Goal: Task Accomplishment & Management: Manage account settings

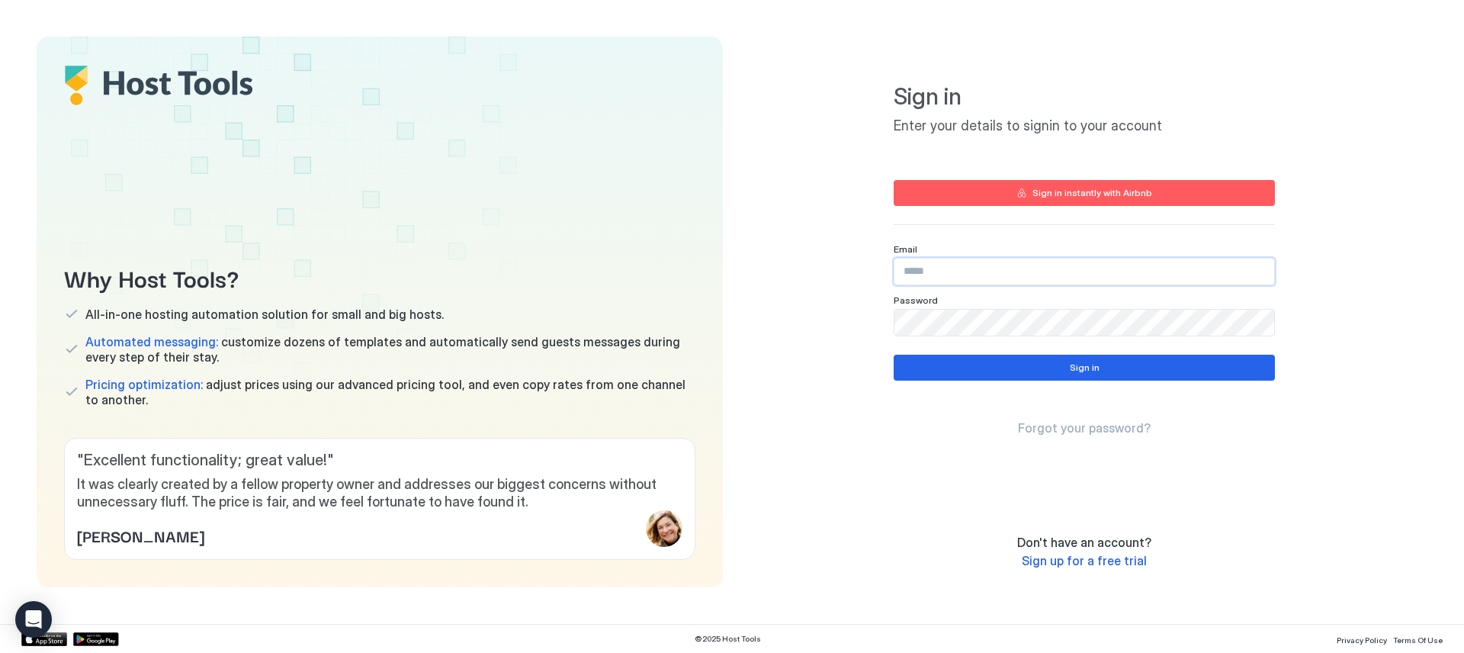
click at [959, 276] on input "Input Field" at bounding box center [1084, 271] width 380 height 26
click at [0, 652] on com-1password-button at bounding box center [0, 653] width 0 height 0
click at [1084, 275] on input "Input Field" at bounding box center [1084, 271] width 380 height 26
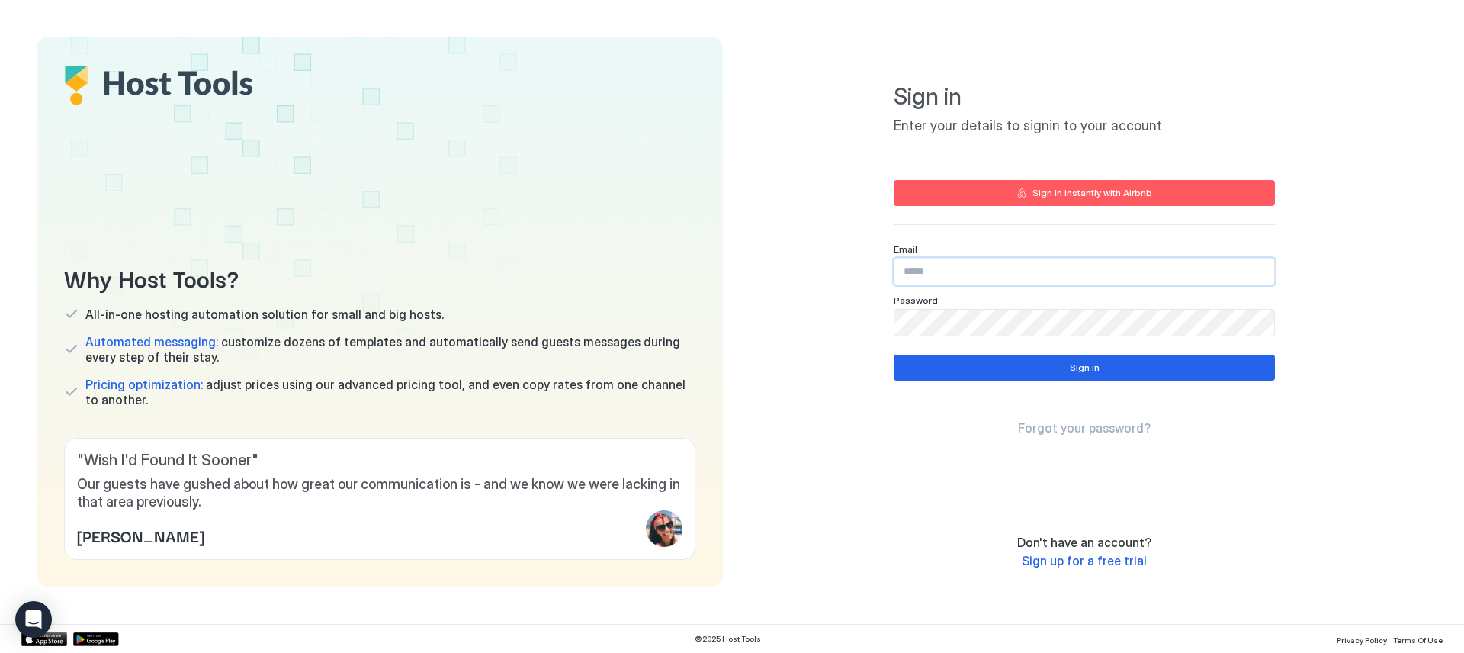
type input "**********"
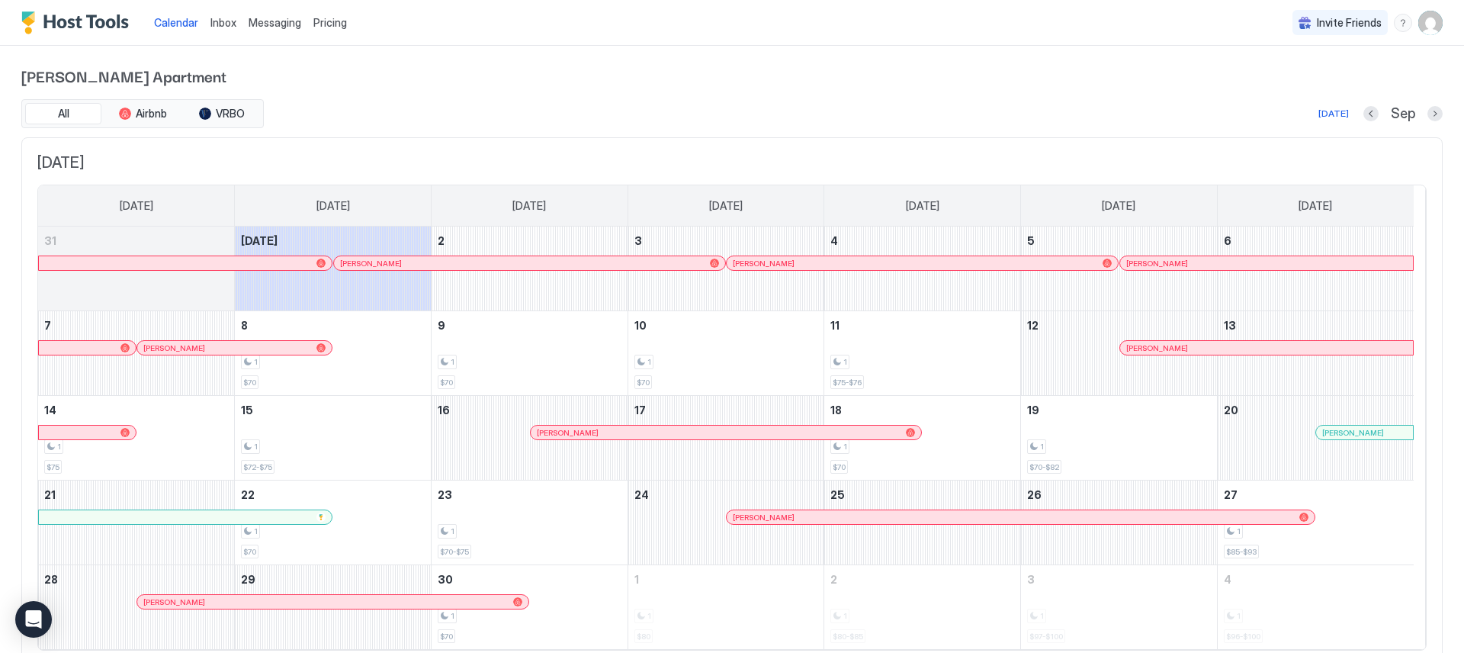
click at [63, 26] on img "Host Tools Logo" at bounding box center [78, 22] width 114 height 23
click at [223, 22] on span "Inbox" at bounding box center [223, 22] width 26 height 13
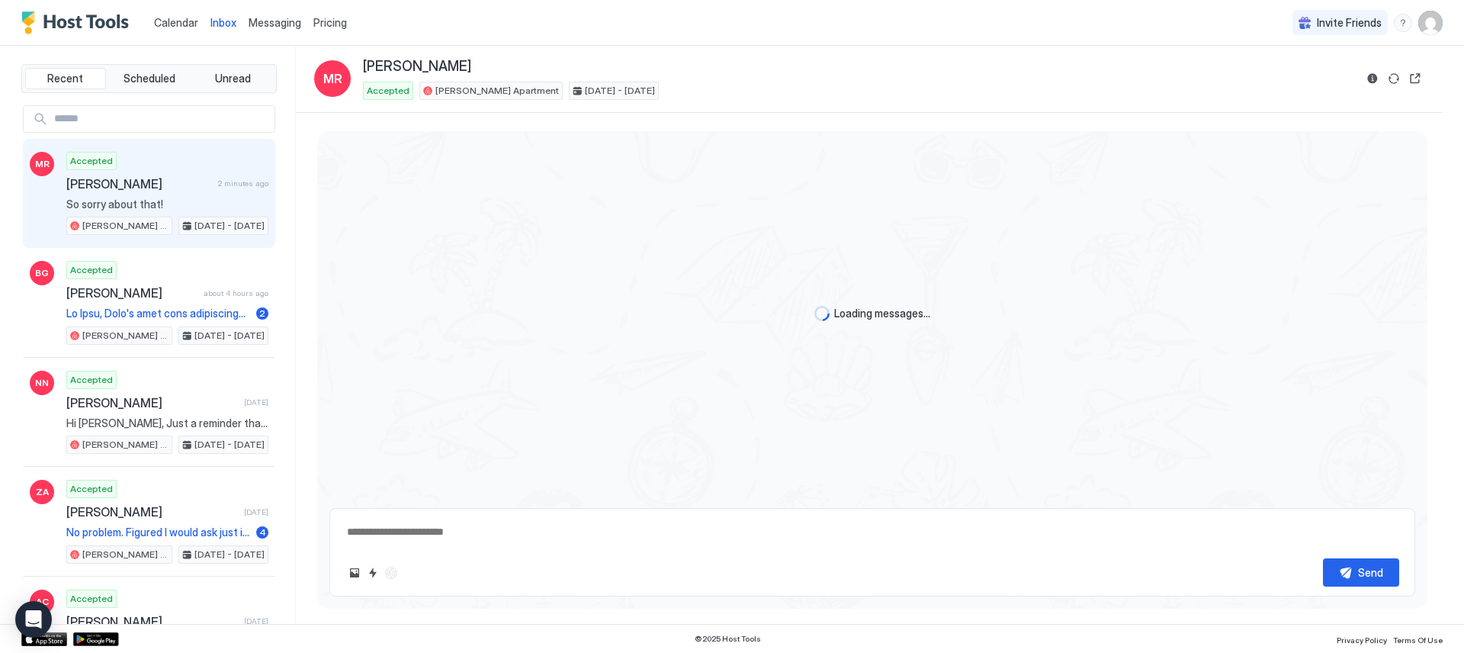
scroll to position [758, 0]
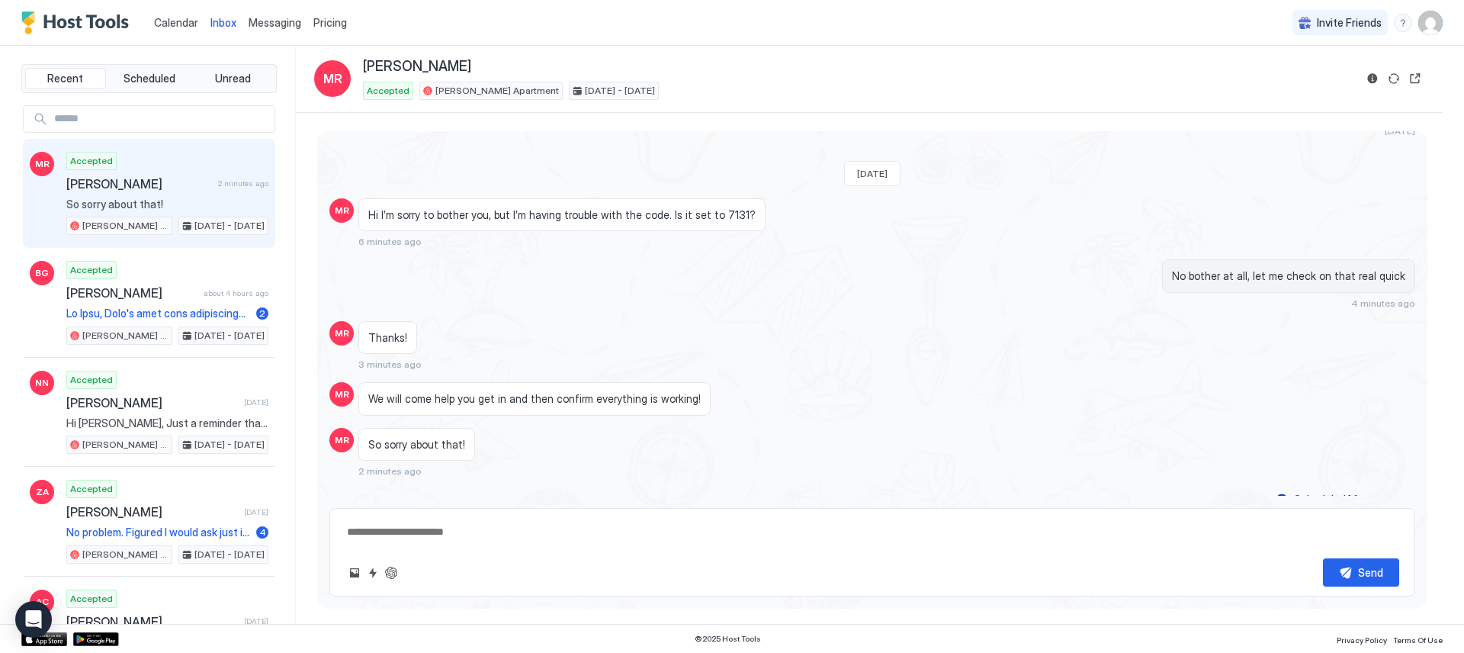
click at [181, 27] on span "Calendar" at bounding box center [176, 22] width 44 height 13
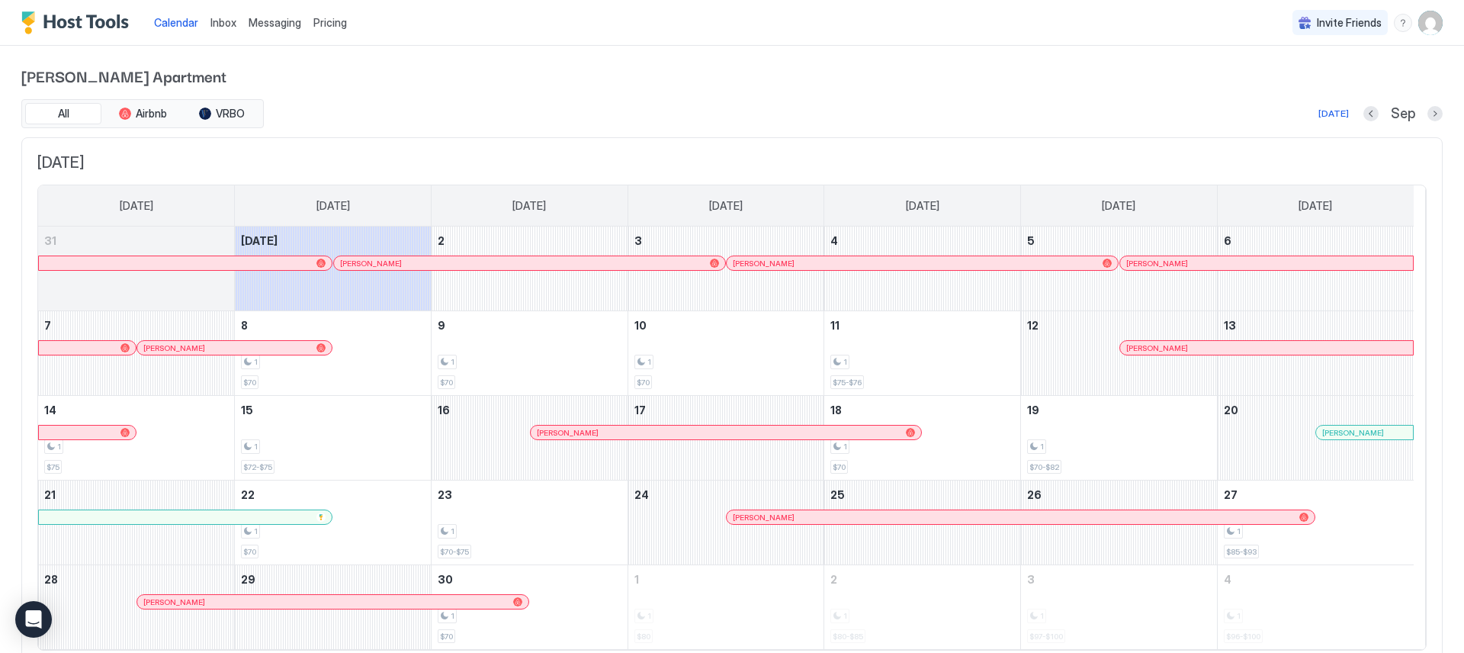
click at [1418, 24] on img "User profile" at bounding box center [1430, 23] width 24 height 24
click at [1315, 80] on div "Settings" at bounding box center [1334, 85] width 194 height 27
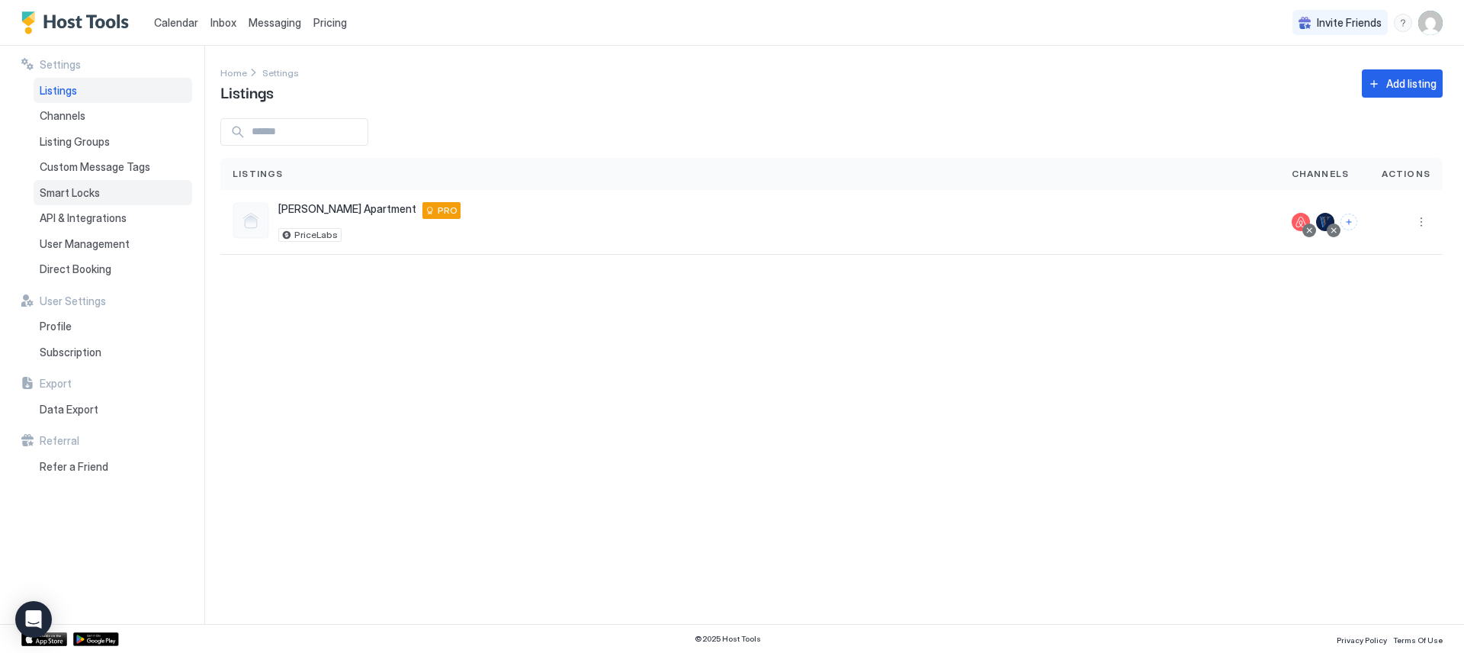
click at [117, 191] on div "Smart Locks" at bounding box center [113, 193] width 159 height 26
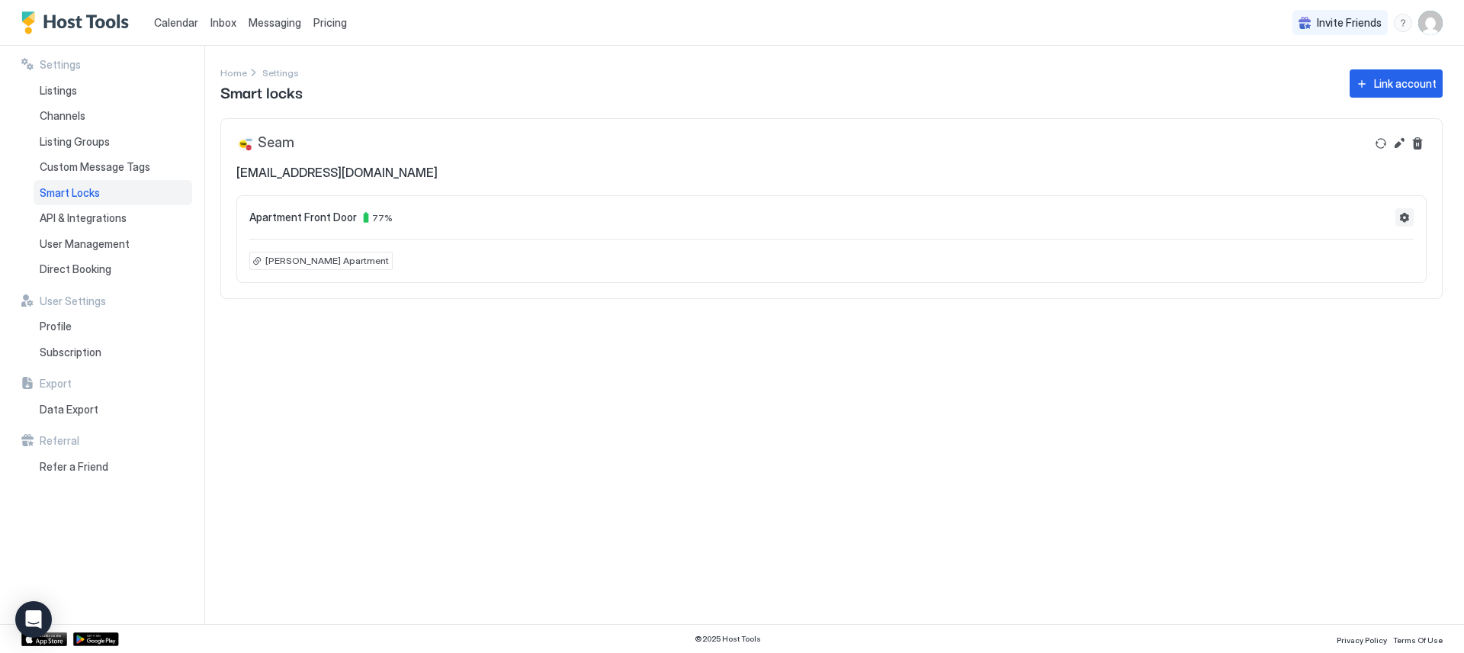
click at [1411, 215] on button "Settings" at bounding box center [1404, 217] width 18 height 18
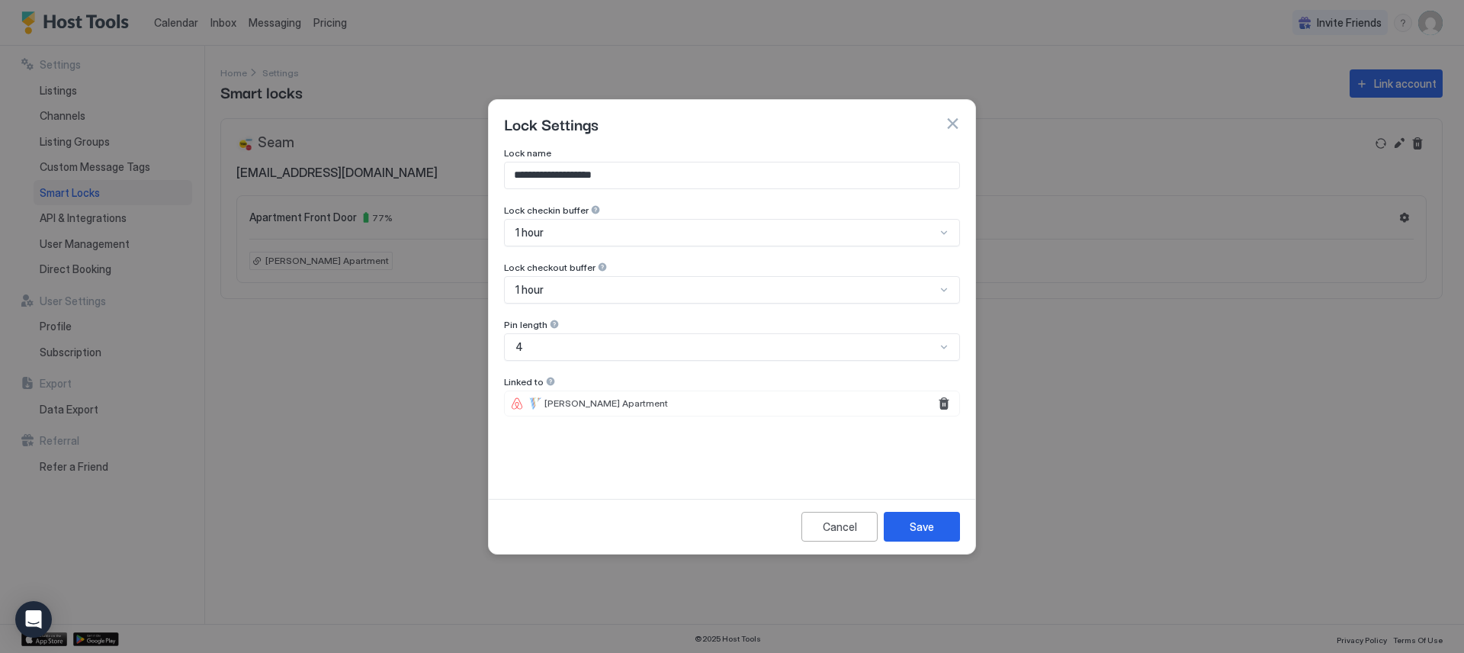
click at [955, 125] on button "button" at bounding box center [952, 123] width 15 height 15
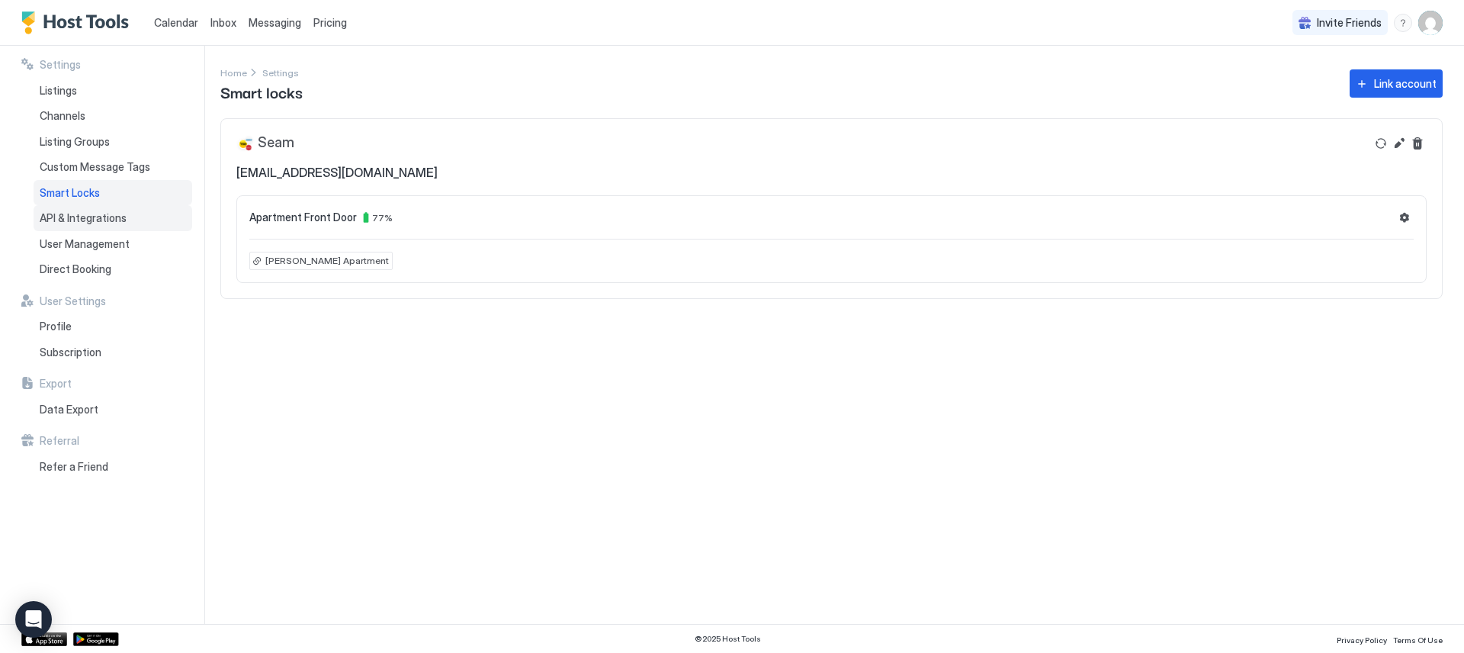
click at [96, 219] on span "API & Integrations" at bounding box center [83, 218] width 87 height 14
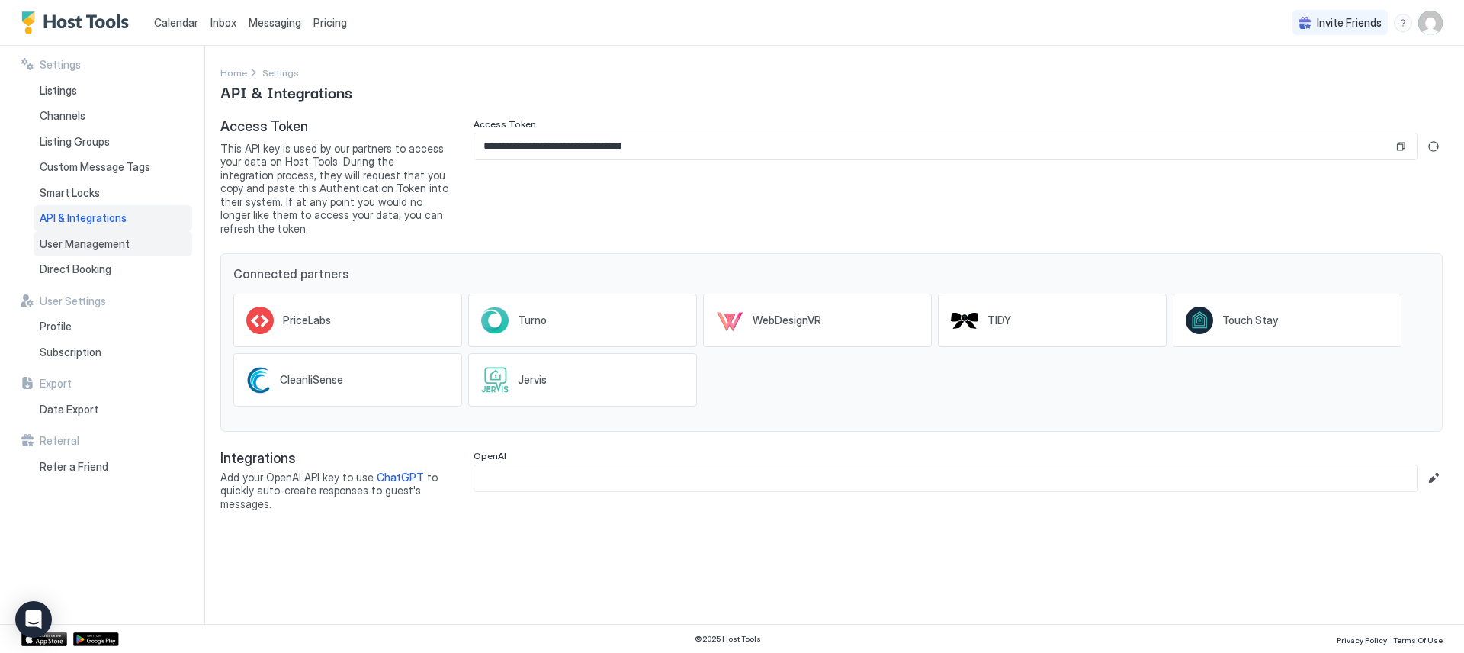
click at [93, 233] on div "User Management" at bounding box center [113, 244] width 159 height 26
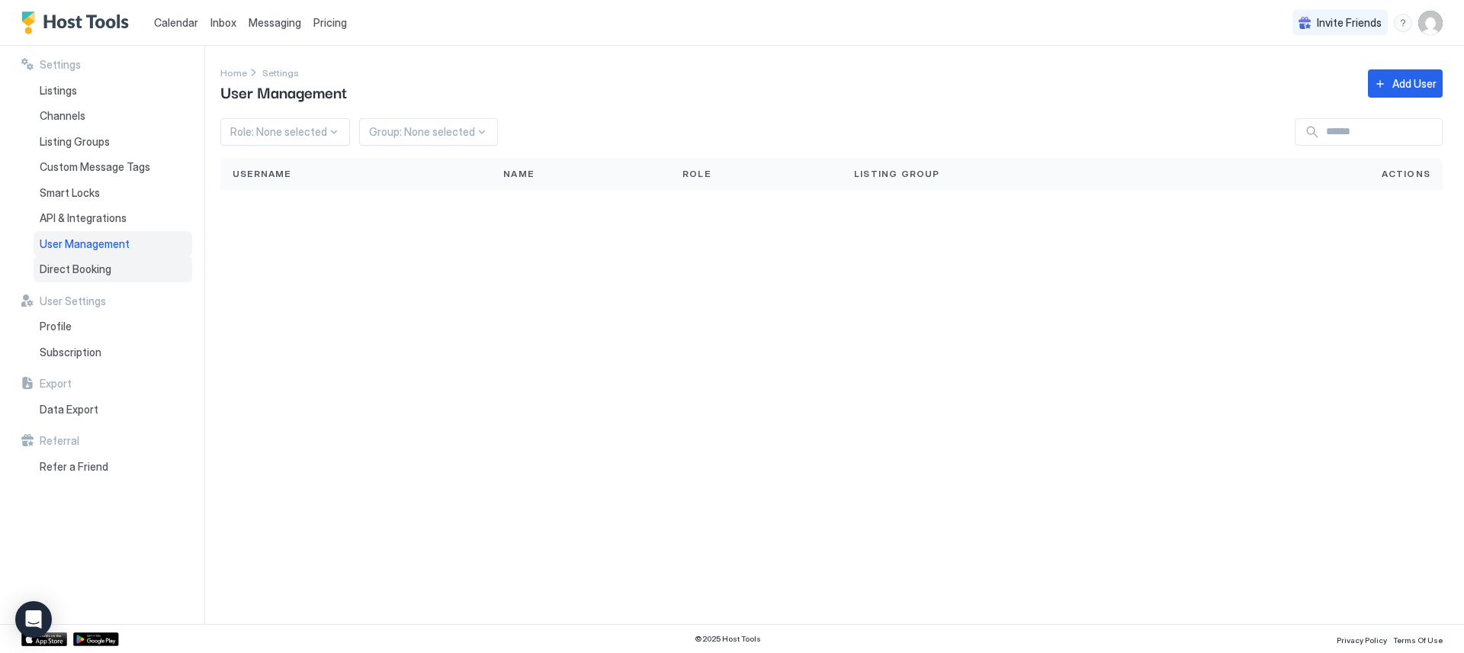
click at [95, 274] on span "Direct Booking" at bounding box center [76, 269] width 72 height 14
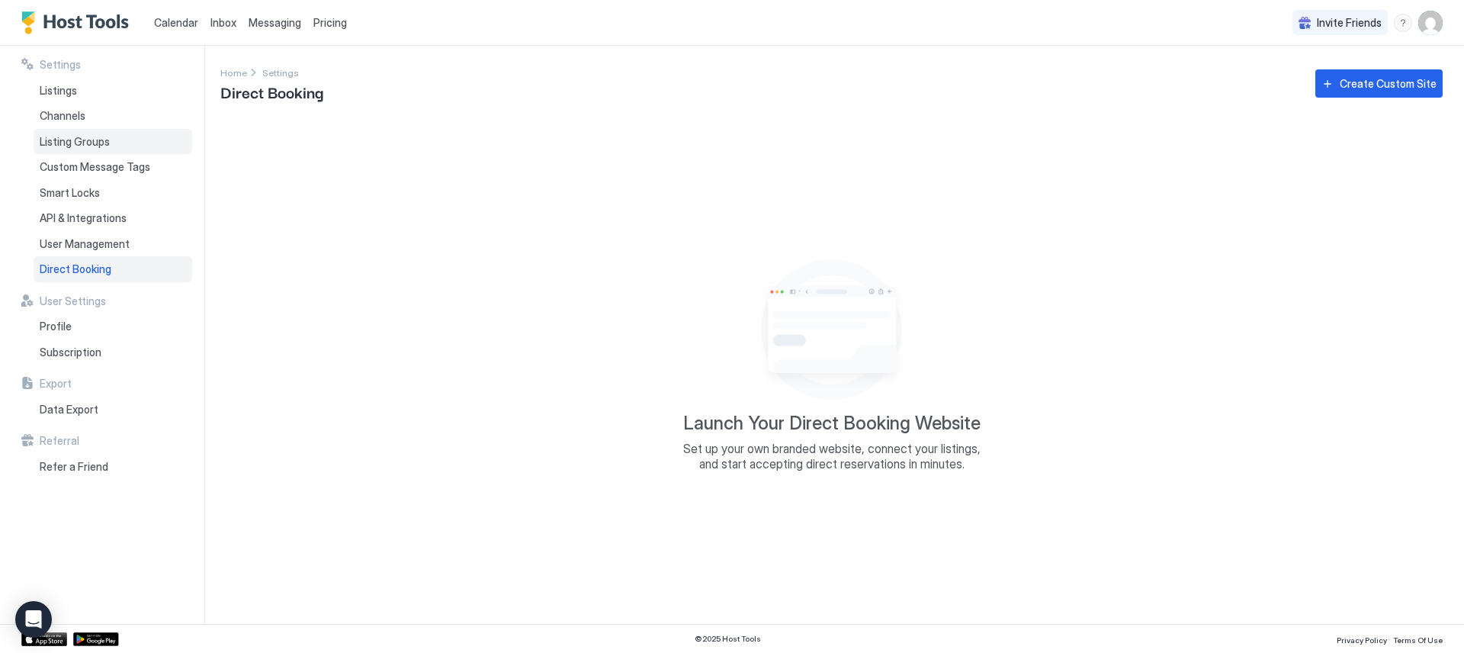
click at [105, 149] on div "Listing Groups" at bounding box center [113, 142] width 159 height 26
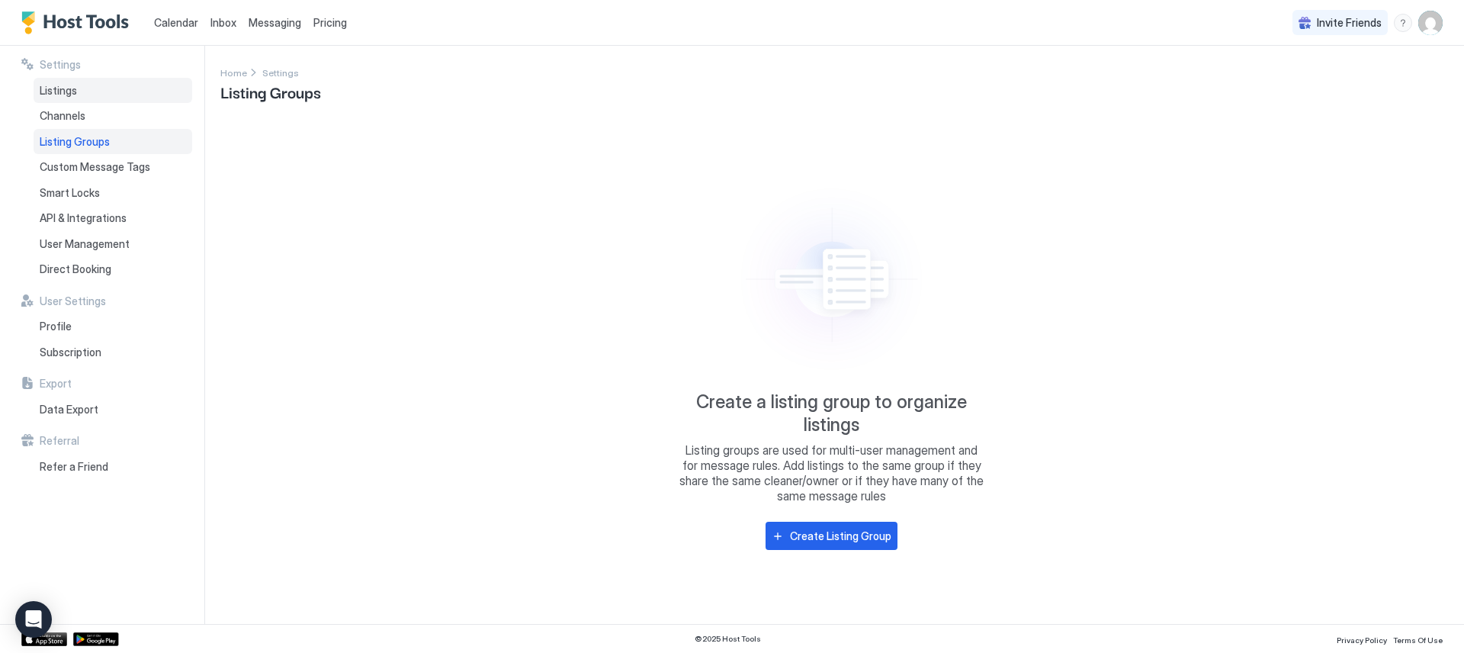
click at [110, 96] on div "Listings" at bounding box center [113, 91] width 159 height 26
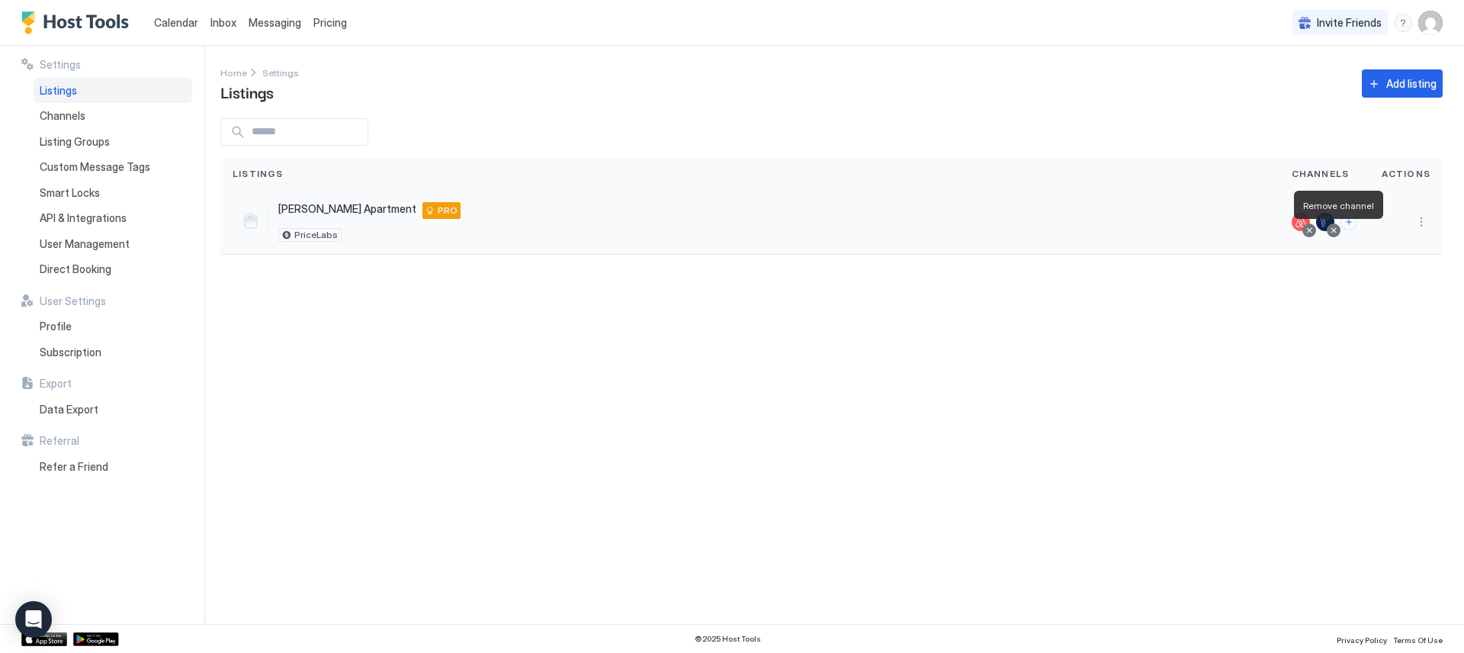
click at [1337, 231] on div at bounding box center [1334, 230] width 8 height 8
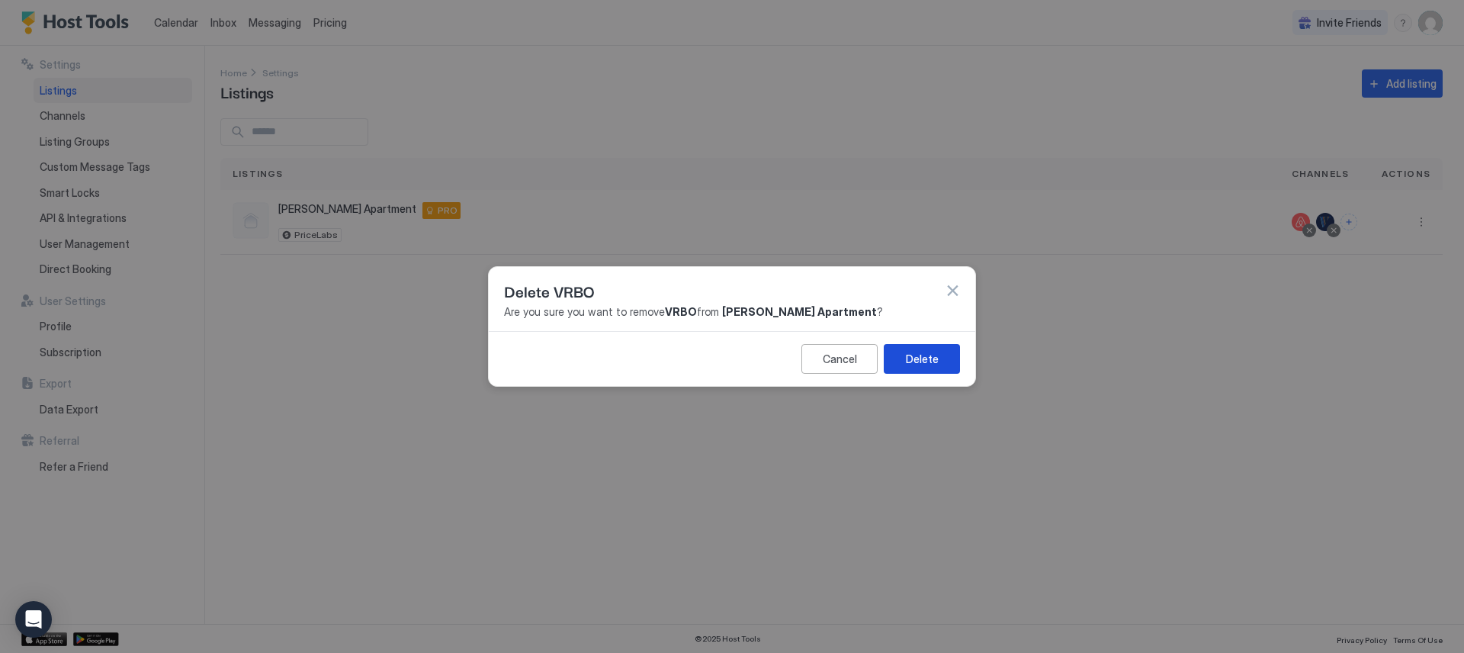
click at [923, 362] on div "Delete" at bounding box center [922, 359] width 33 height 16
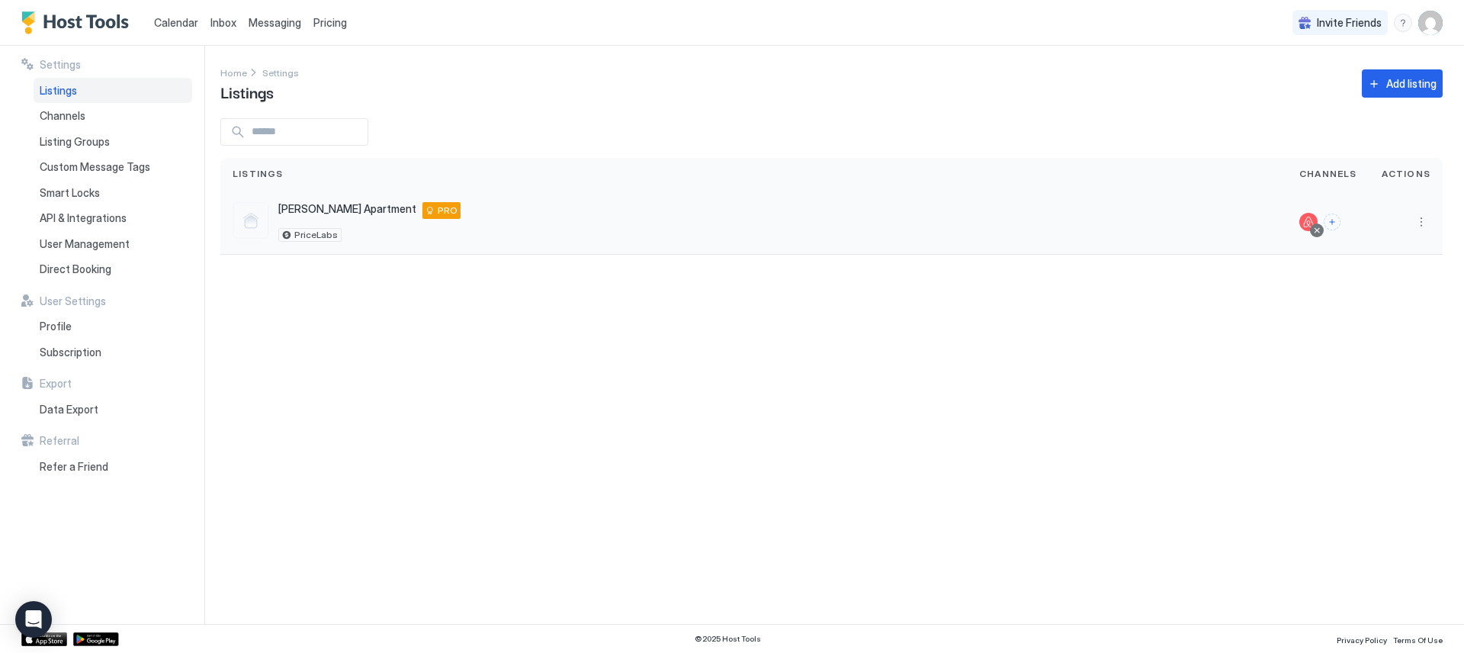
click at [330, 210] on span "[PERSON_NAME] Apartment" at bounding box center [347, 209] width 138 height 14
click at [438, 211] on span "PRO" at bounding box center [448, 211] width 20 height 14
click at [82, 344] on div "Subscription" at bounding box center [113, 352] width 159 height 26
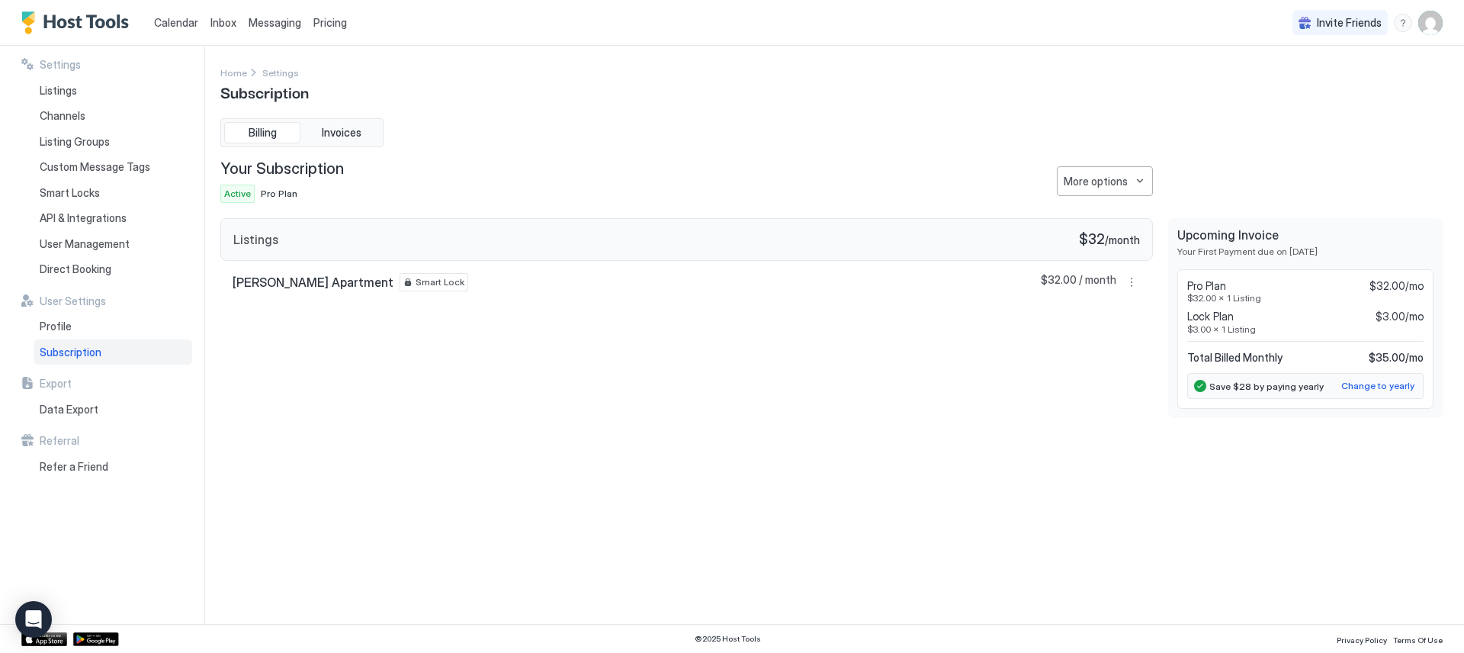
click at [276, 195] on span "Pro Plan" at bounding box center [279, 193] width 37 height 11
click at [360, 133] on span "Invoices" at bounding box center [342, 133] width 40 height 14
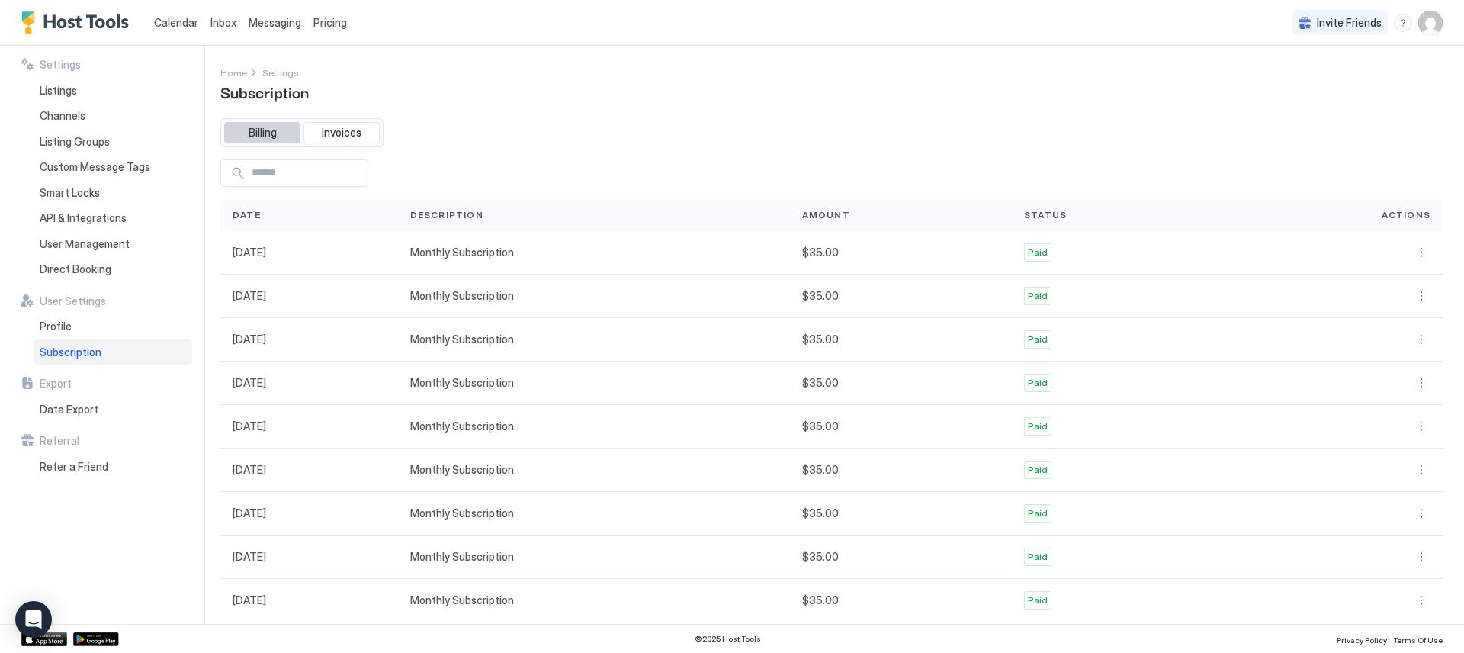
click at [280, 138] on button "Billing" at bounding box center [262, 132] width 76 height 21
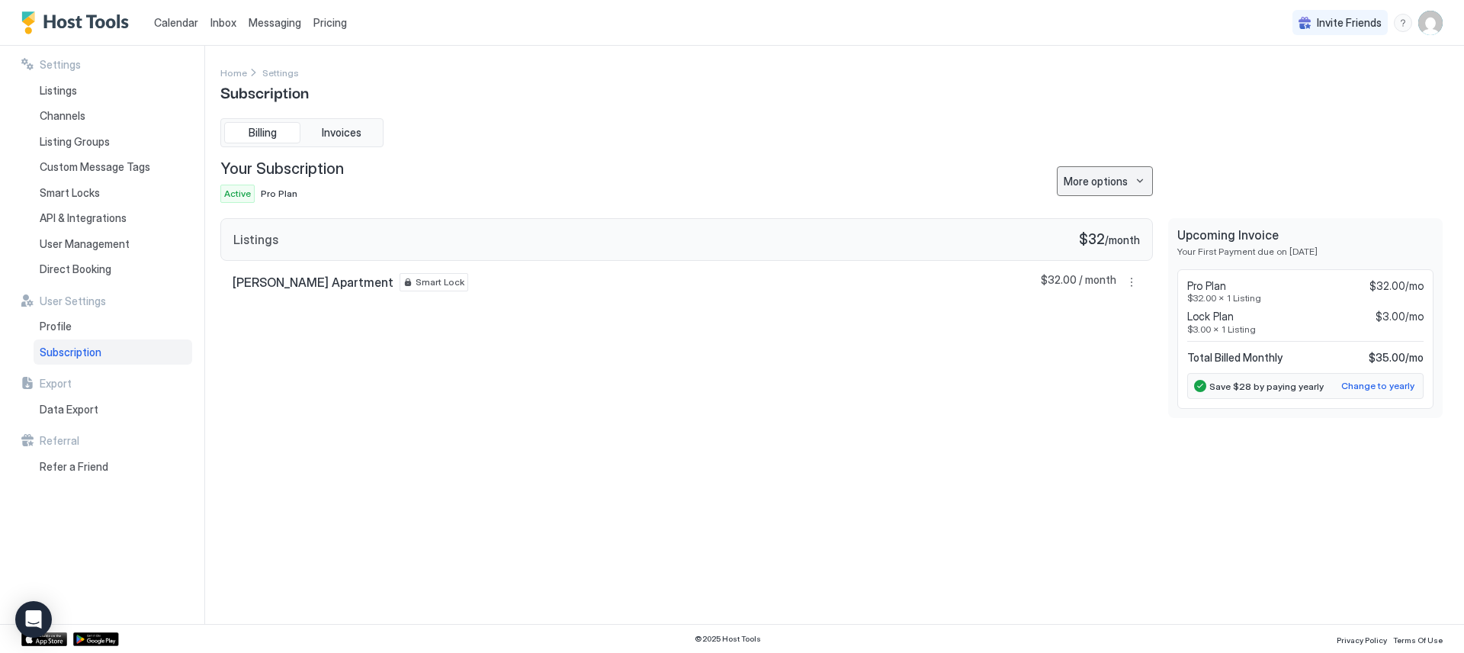
click at [1121, 189] on button "More options" at bounding box center [1105, 181] width 96 height 30
click at [1184, 137] on div at bounding box center [732, 326] width 1464 height 653
click at [1344, 382] on div "Change to yearly" at bounding box center [1377, 386] width 73 height 14
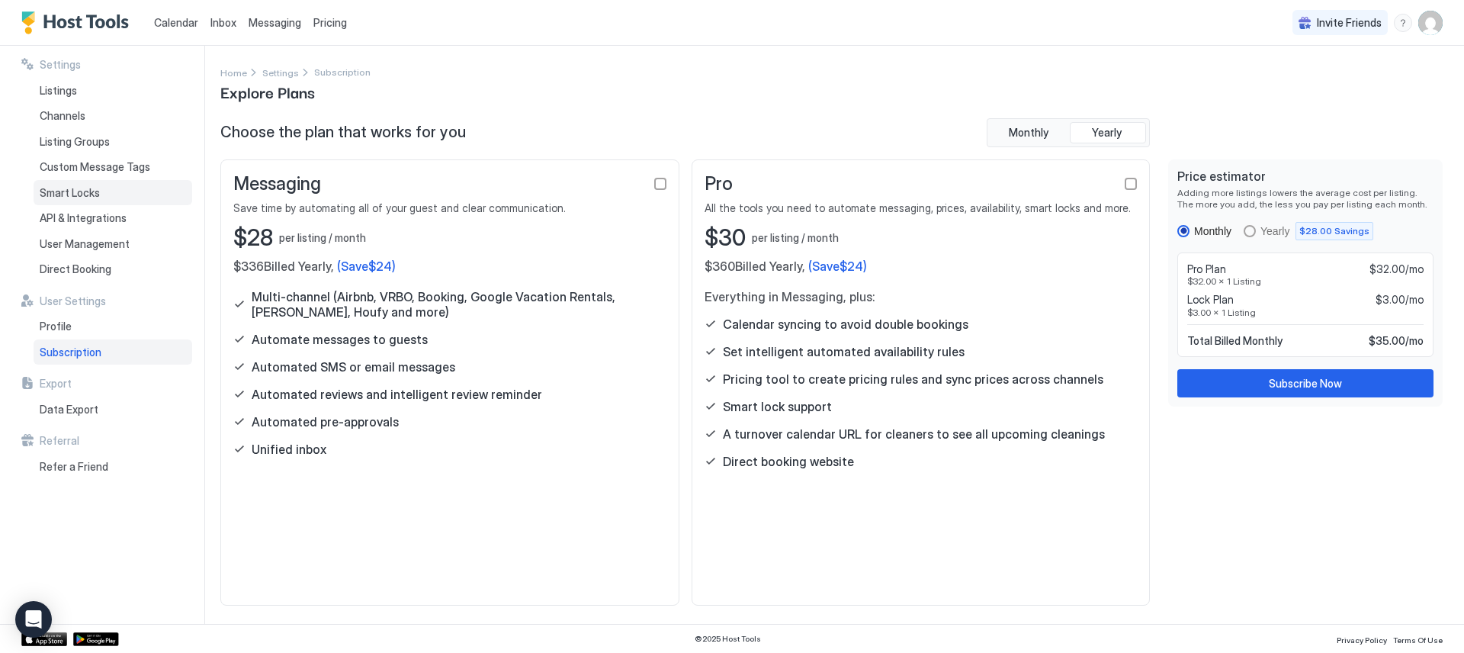
click at [94, 199] on div "Smart Locks" at bounding box center [113, 193] width 159 height 26
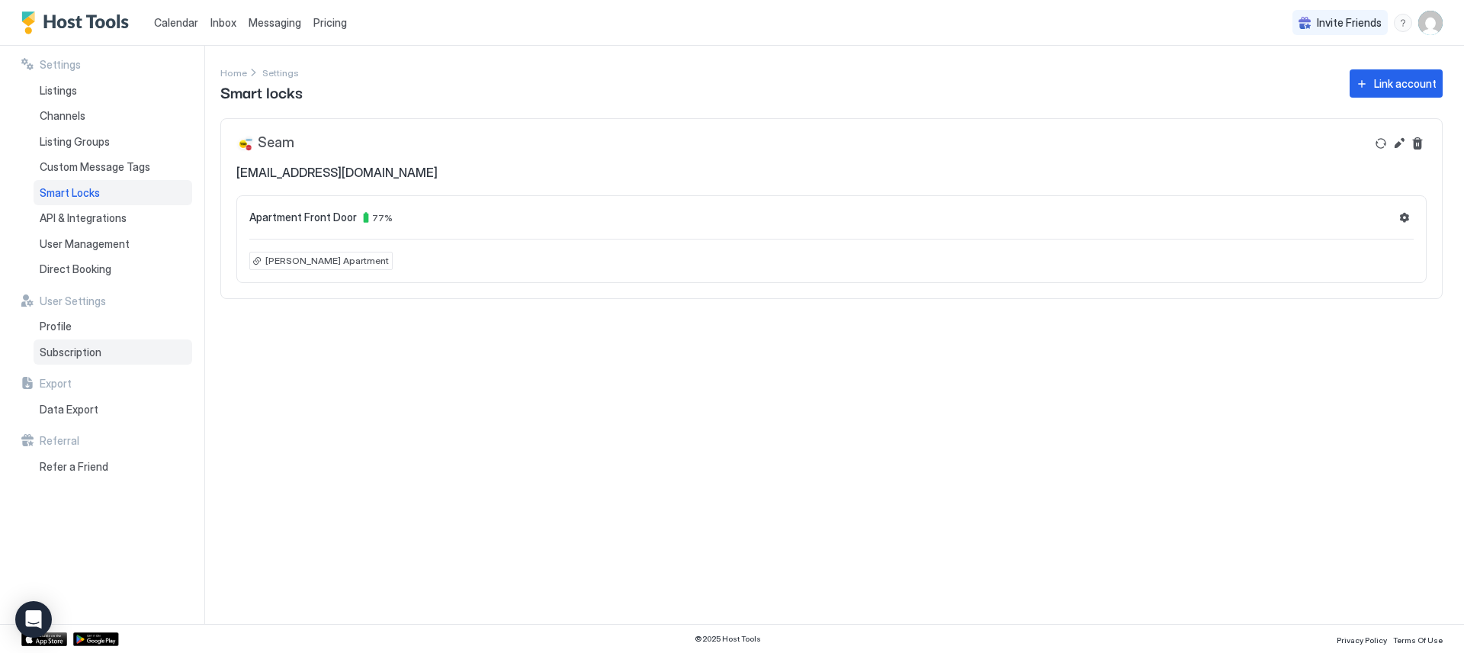
click at [114, 350] on div "Subscription" at bounding box center [113, 352] width 159 height 26
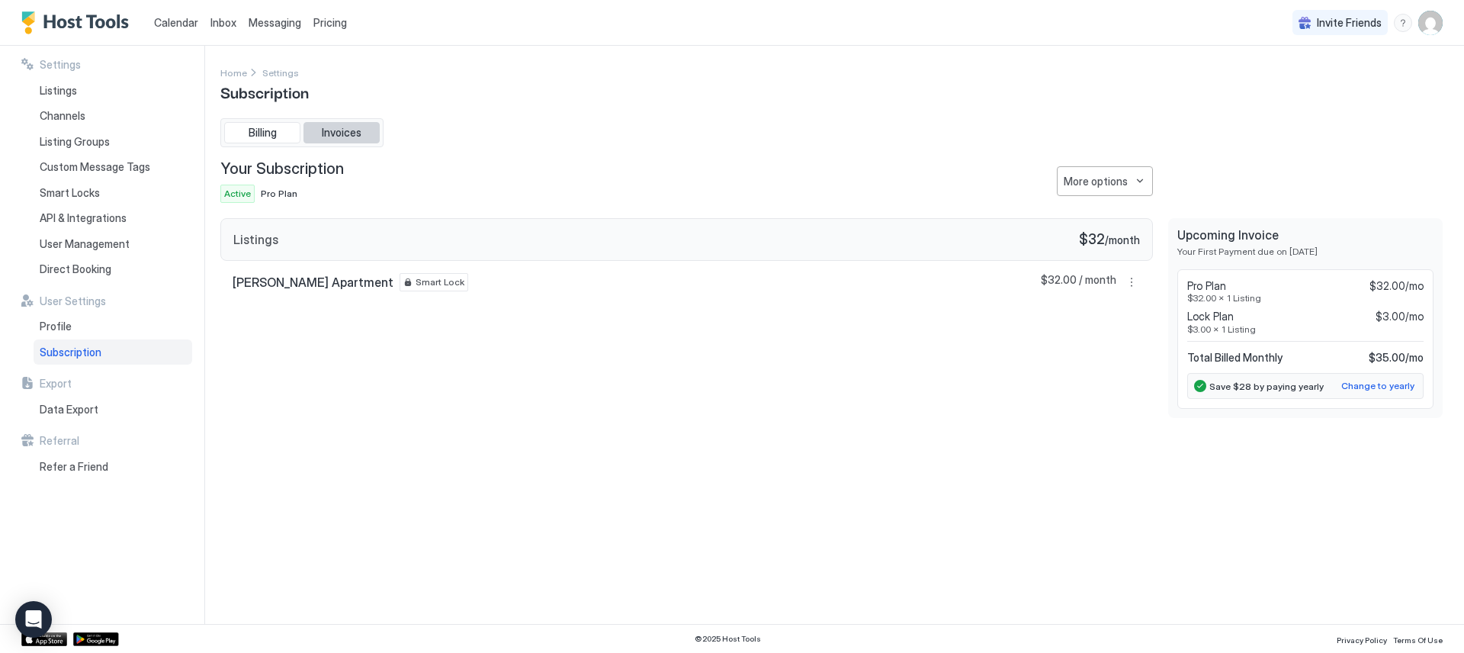
click at [336, 130] on span "Invoices" at bounding box center [342, 133] width 40 height 14
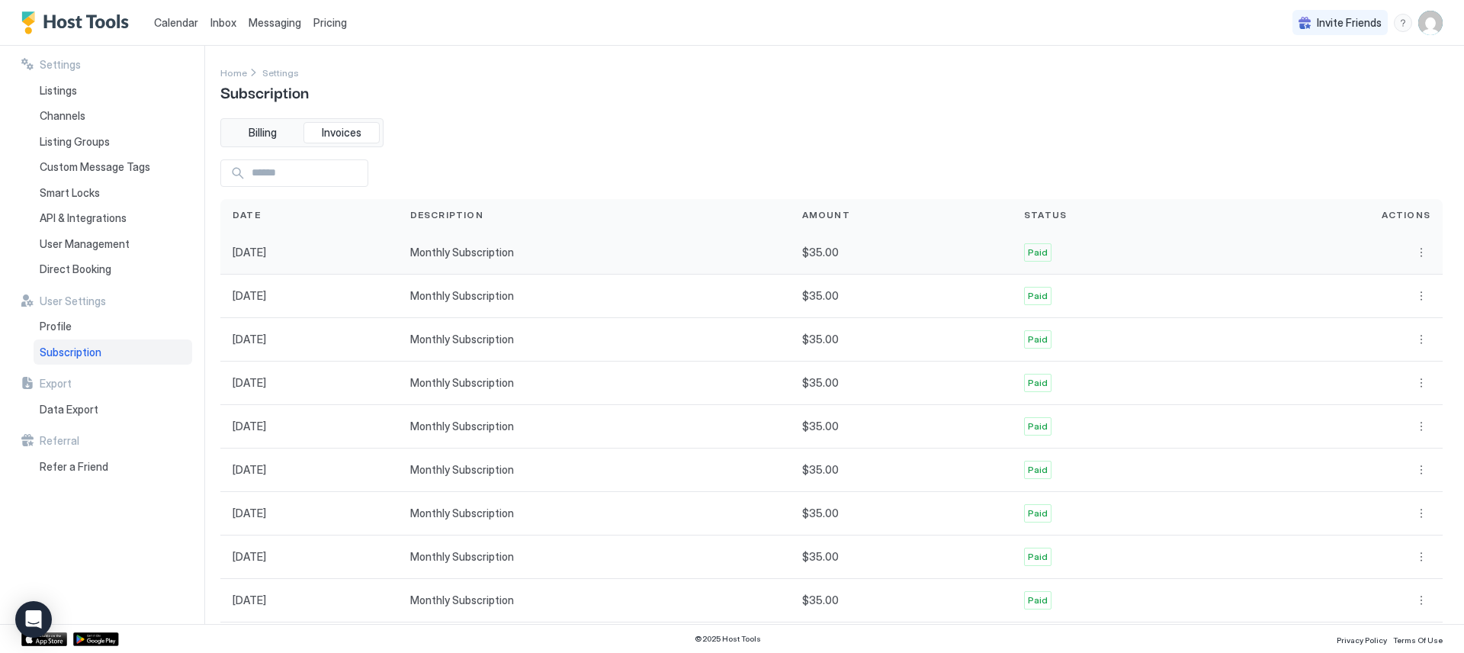
click at [502, 249] on div "Monthly Subscription" at bounding box center [594, 252] width 392 height 43
click at [1048, 255] on span "Paid" at bounding box center [1038, 253] width 20 height 14
click at [1412, 254] on button "More options" at bounding box center [1421, 252] width 18 height 18
click at [1384, 275] on span "Receipt" at bounding box center [1388, 273] width 34 height 11
click at [1421, 19] on img "User profile" at bounding box center [1430, 23] width 24 height 24
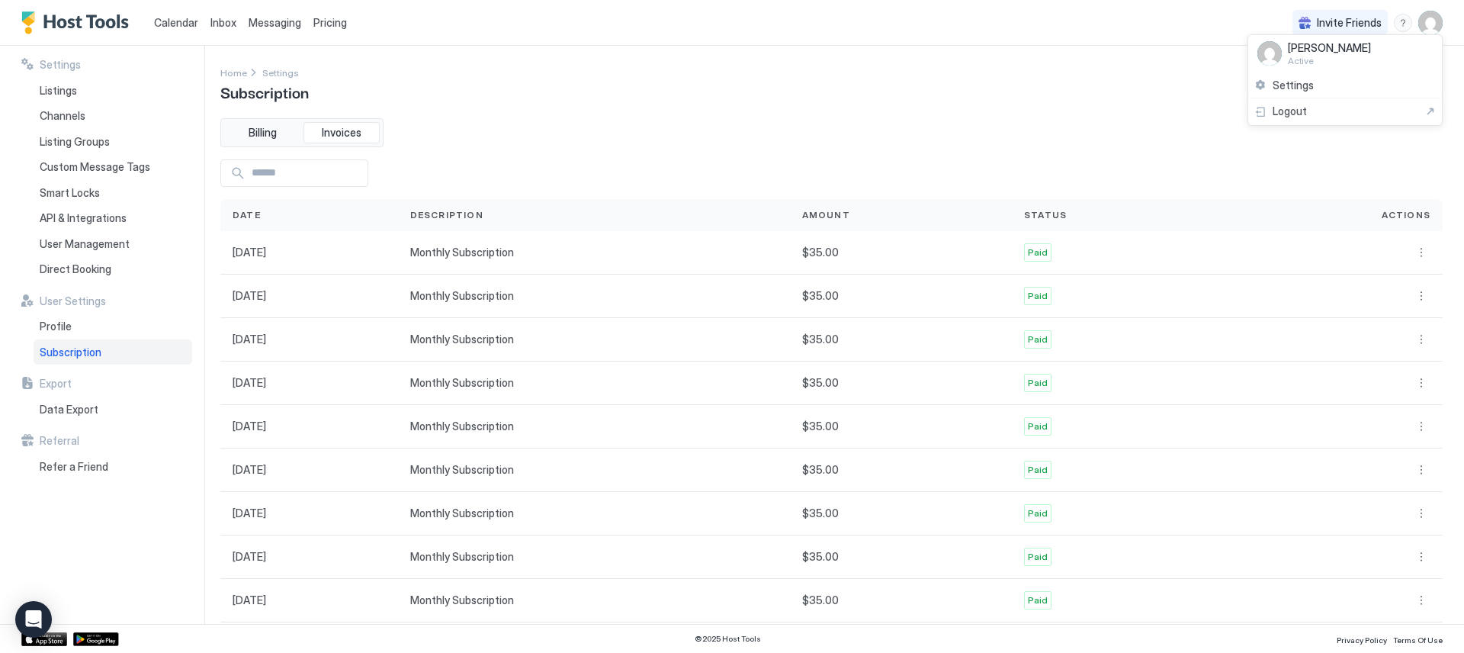
click at [538, 150] on div at bounding box center [732, 326] width 1464 height 653
click at [59, 221] on span "API & Integrations" at bounding box center [83, 218] width 87 height 14
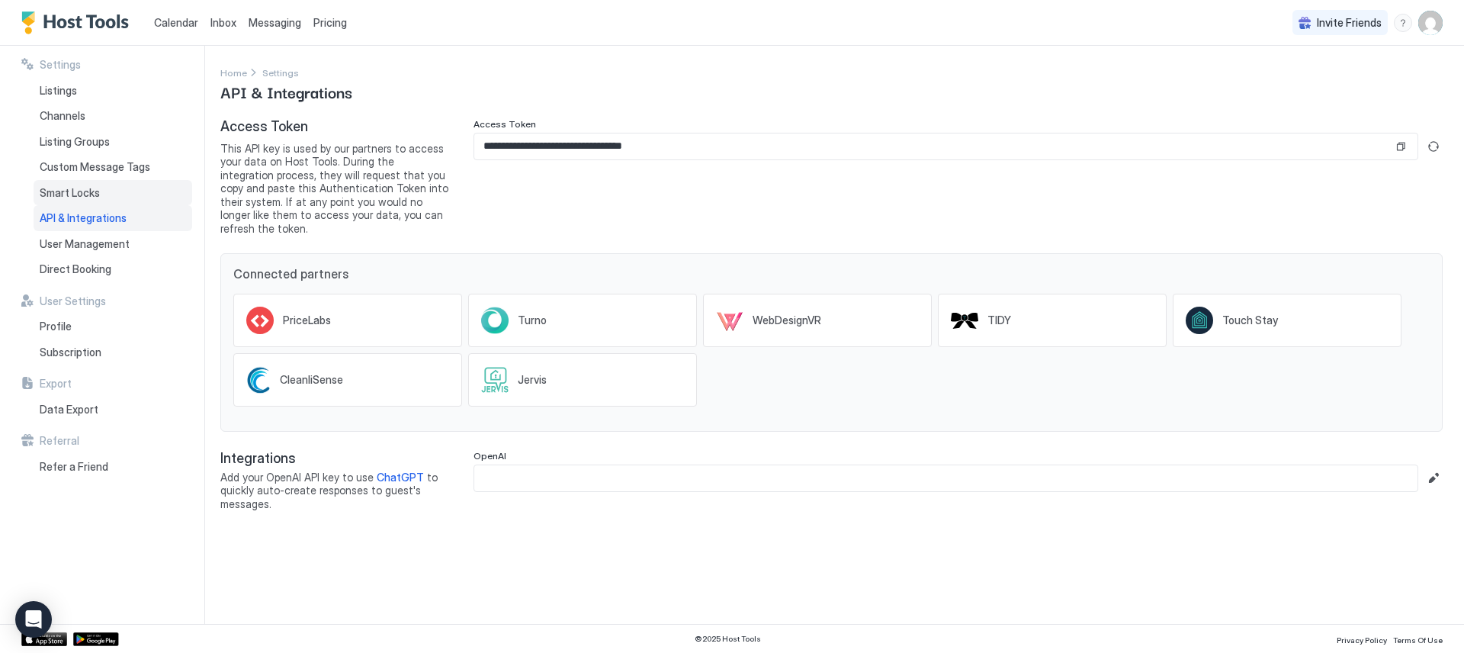
click at [88, 191] on span "Smart Locks" at bounding box center [70, 193] width 60 height 14
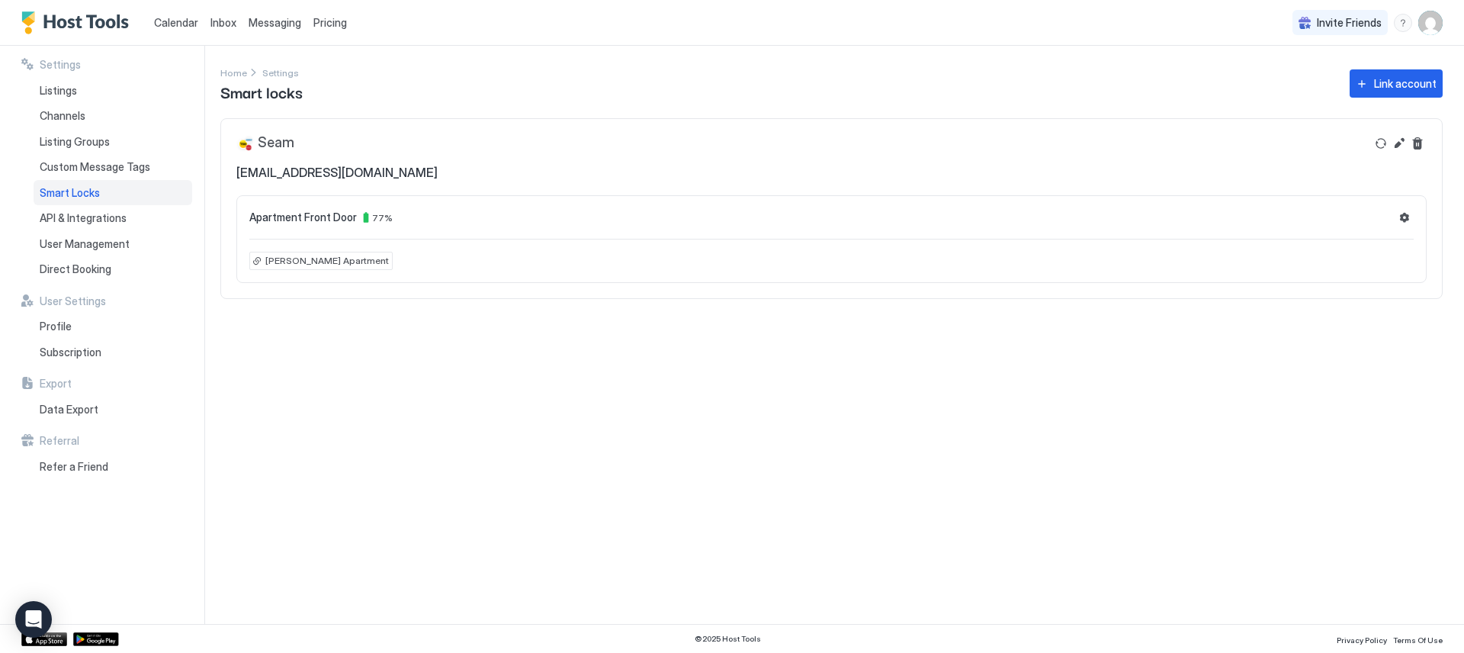
click at [421, 217] on div "Apartment Front Door 77 %" at bounding box center [831, 217] width 1164 height 18
click at [313, 259] on span "[PERSON_NAME] Apartment" at bounding box center [327, 261] width 124 height 14
click at [682, 207] on div at bounding box center [732, 326] width 1464 height 653
click at [1405, 218] on button "Settings" at bounding box center [1404, 217] width 18 height 18
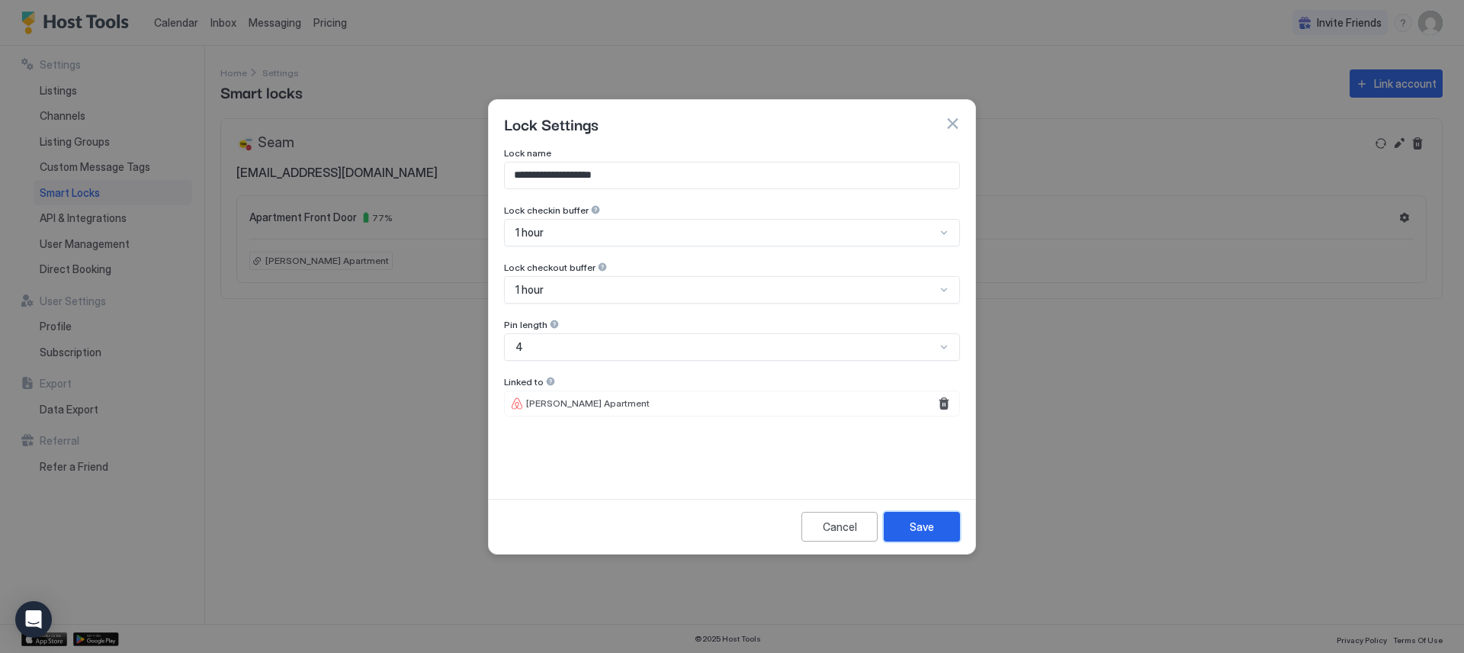
click at [917, 512] on button "Save" at bounding box center [922, 527] width 76 height 30
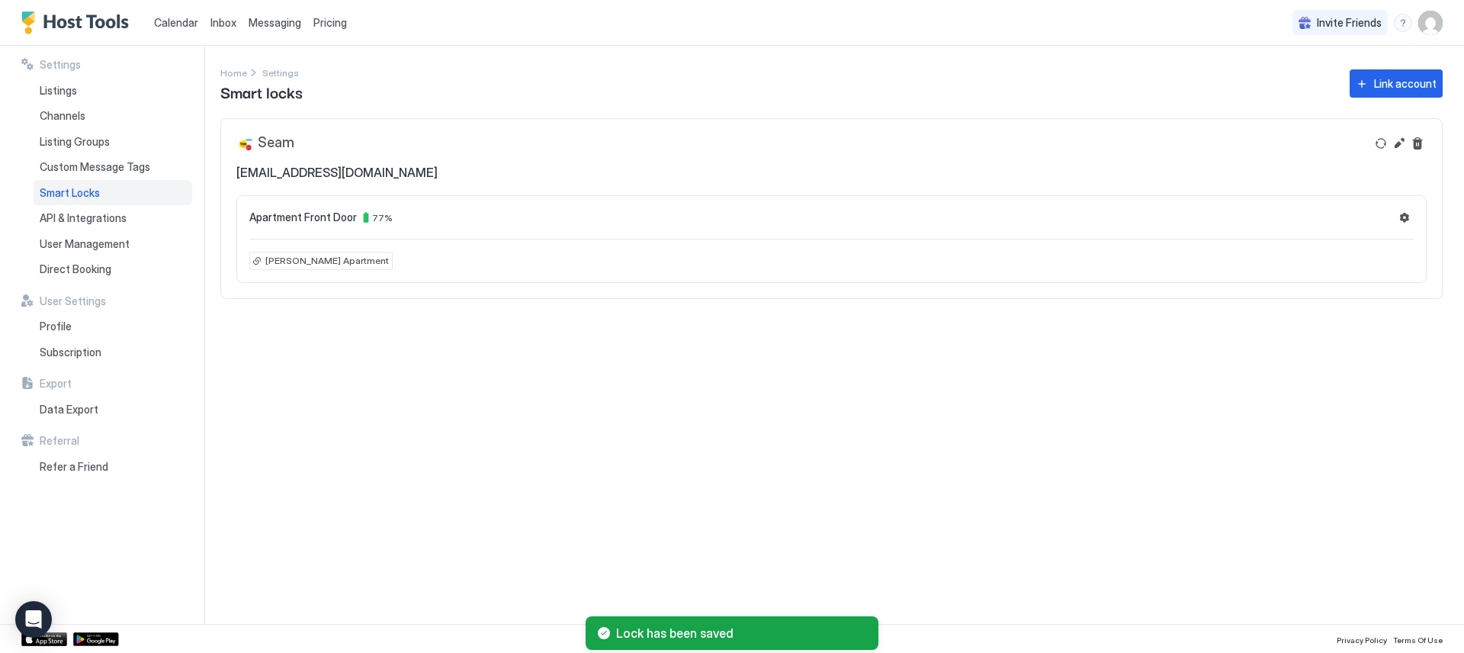
click at [716, 423] on div "Settings Home Settings Smart locks Link account Seam [EMAIL_ADDRESS][DOMAIN_NAM…" at bounding box center [842, 335] width 1244 height 578
click at [1385, 140] on button "Refresh" at bounding box center [1381, 143] width 18 height 18
click at [1379, 140] on button "Refresh" at bounding box center [1381, 143] width 18 height 18
click at [1395, 143] on button "Edit" at bounding box center [1399, 143] width 18 height 18
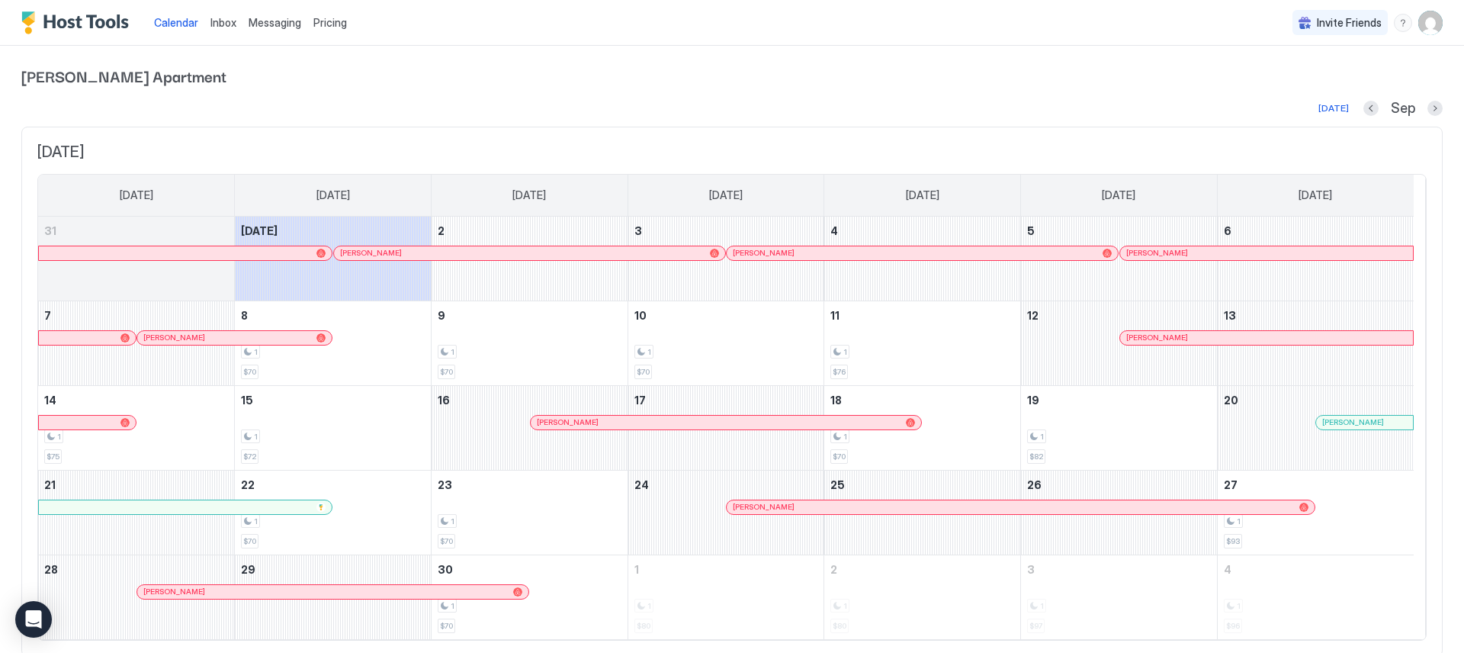
click at [1418, 27] on img "User profile" at bounding box center [1430, 23] width 24 height 24
click at [1315, 91] on div "Settings" at bounding box center [1334, 85] width 194 height 27
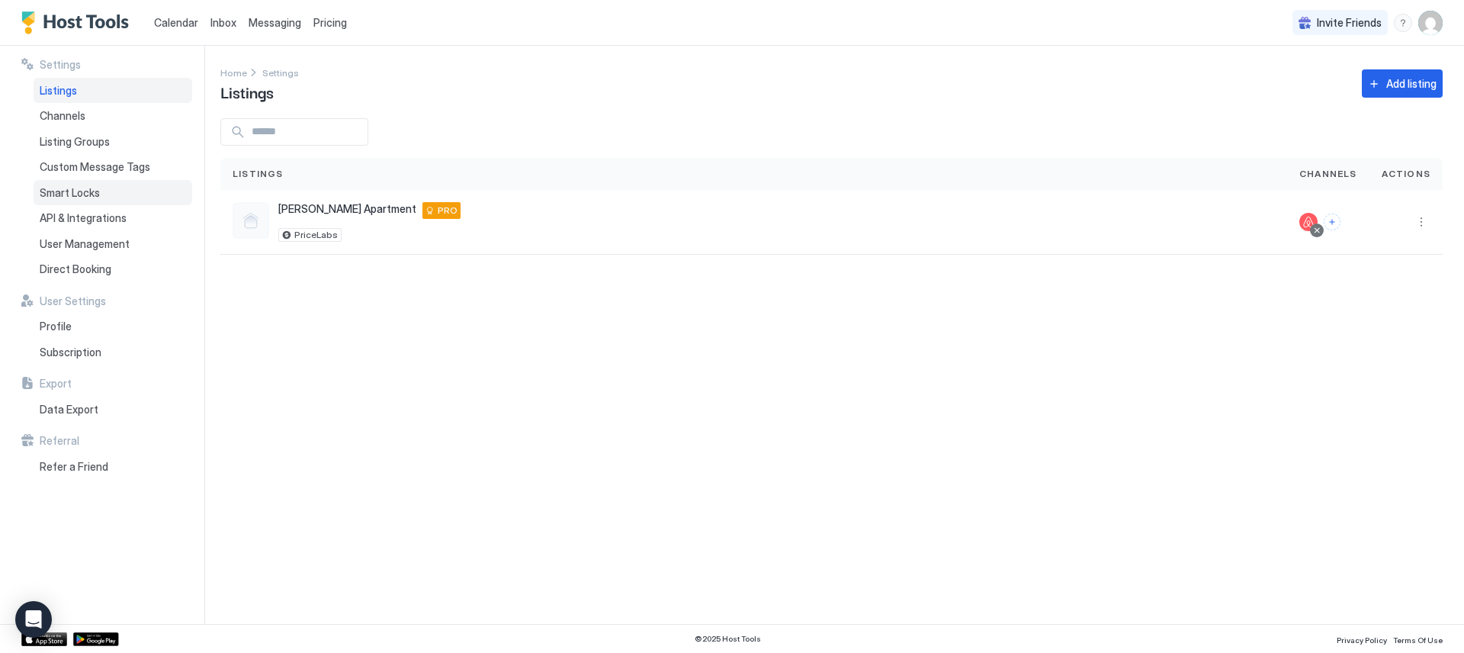
click at [92, 196] on span "Smart Locks" at bounding box center [70, 193] width 60 height 14
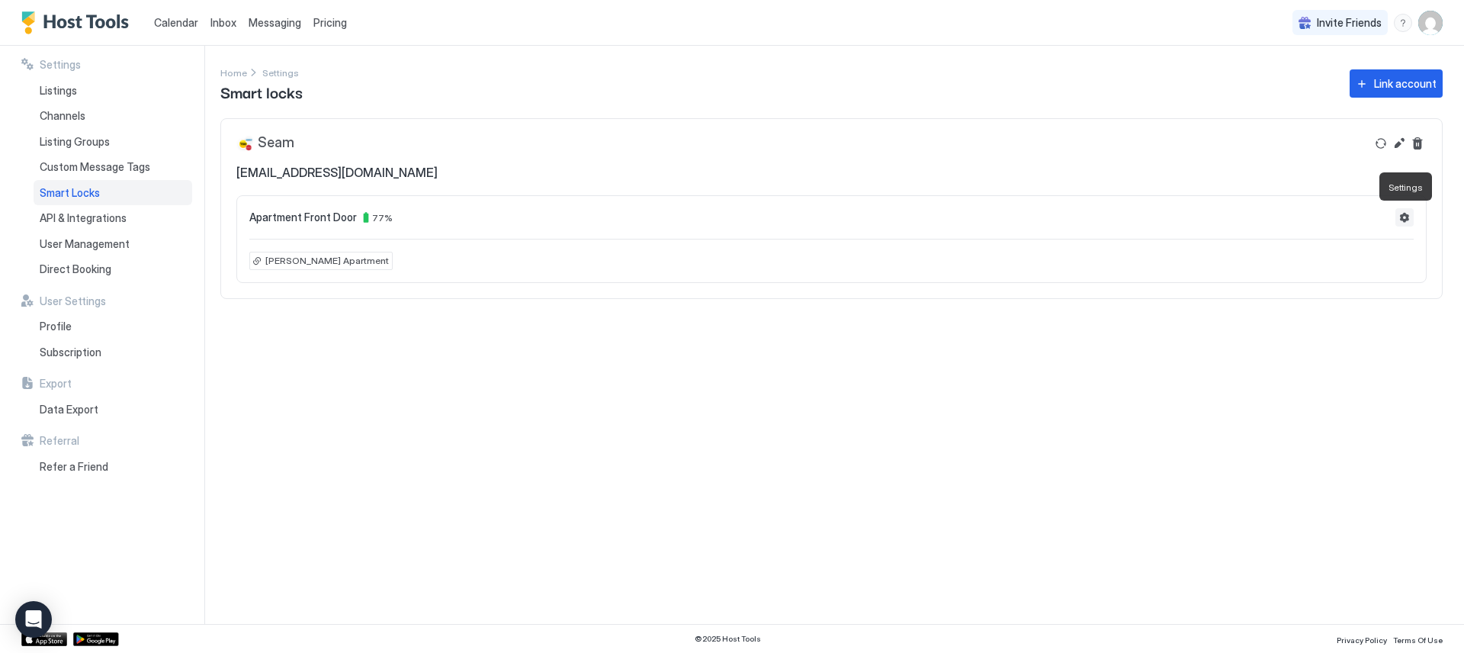
click at [1400, 214] on button "Settings" at bounding box center [1404, 217] width 18 height 18
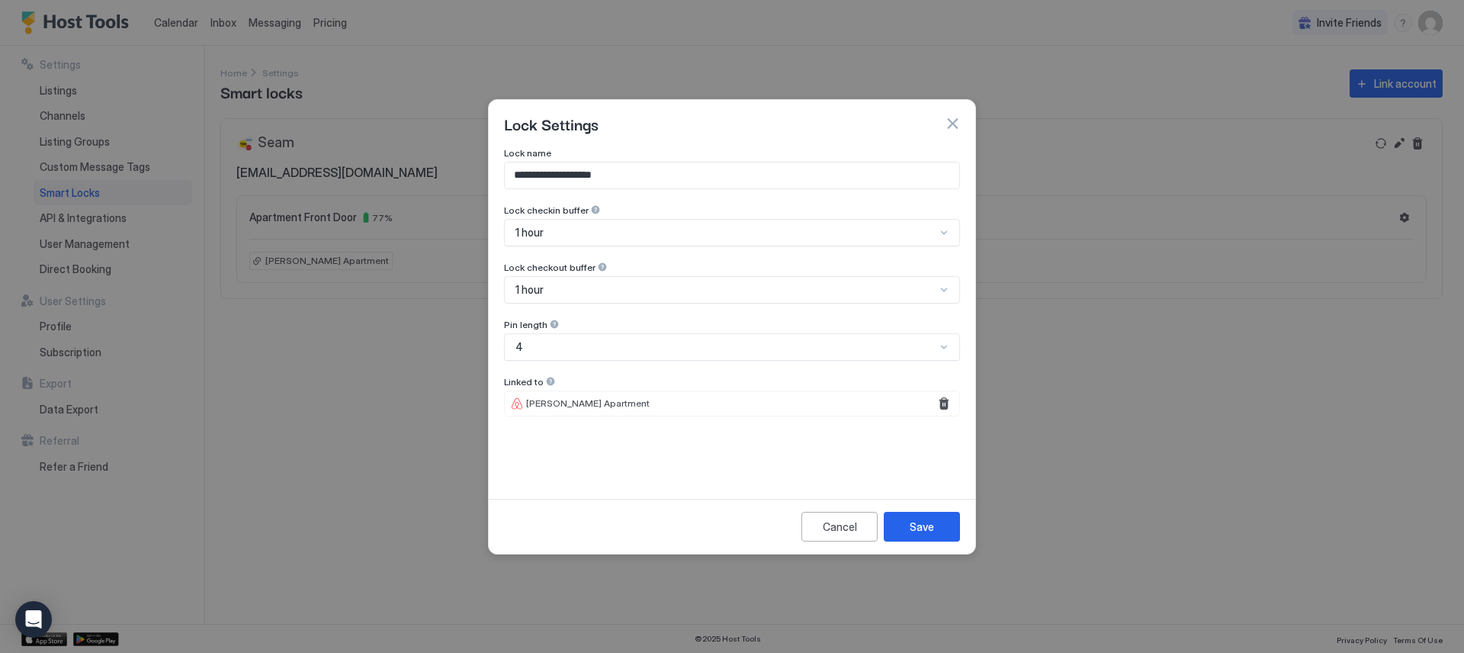
click at [958, 126] on button "button" at bounding box center [952, 123] width 15 height 15
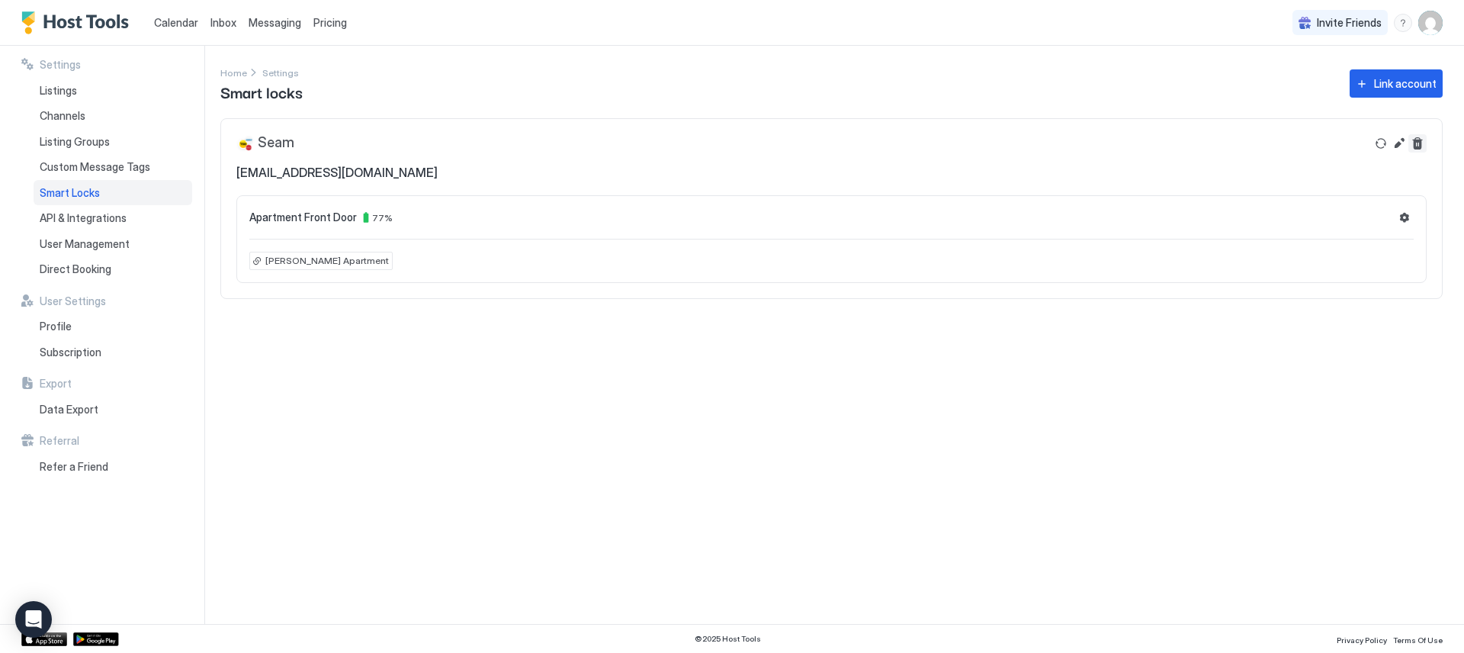
click at [1419, 140] on button "Delete" at bounding box center [1417, 143] width 18 height 18
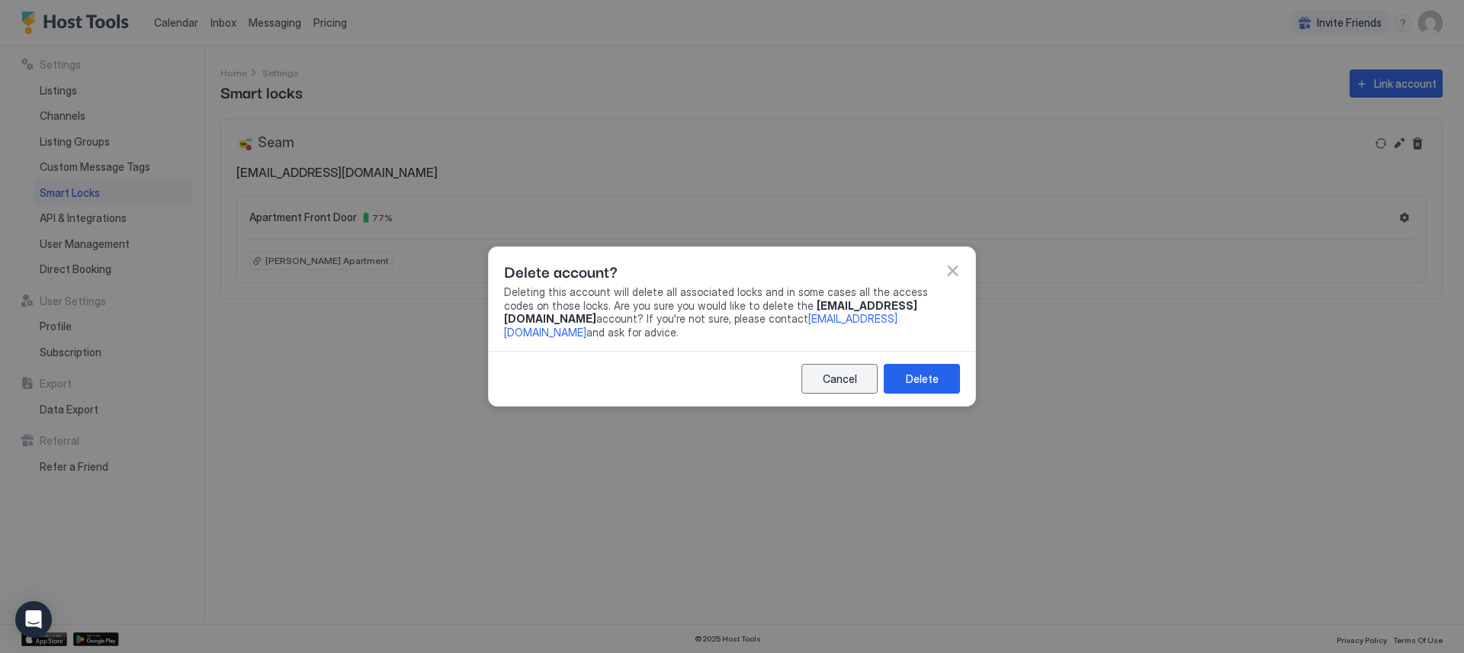
click at [831, 377] on div "Cancel" at bounding box center [840, 379] width 34 height 16
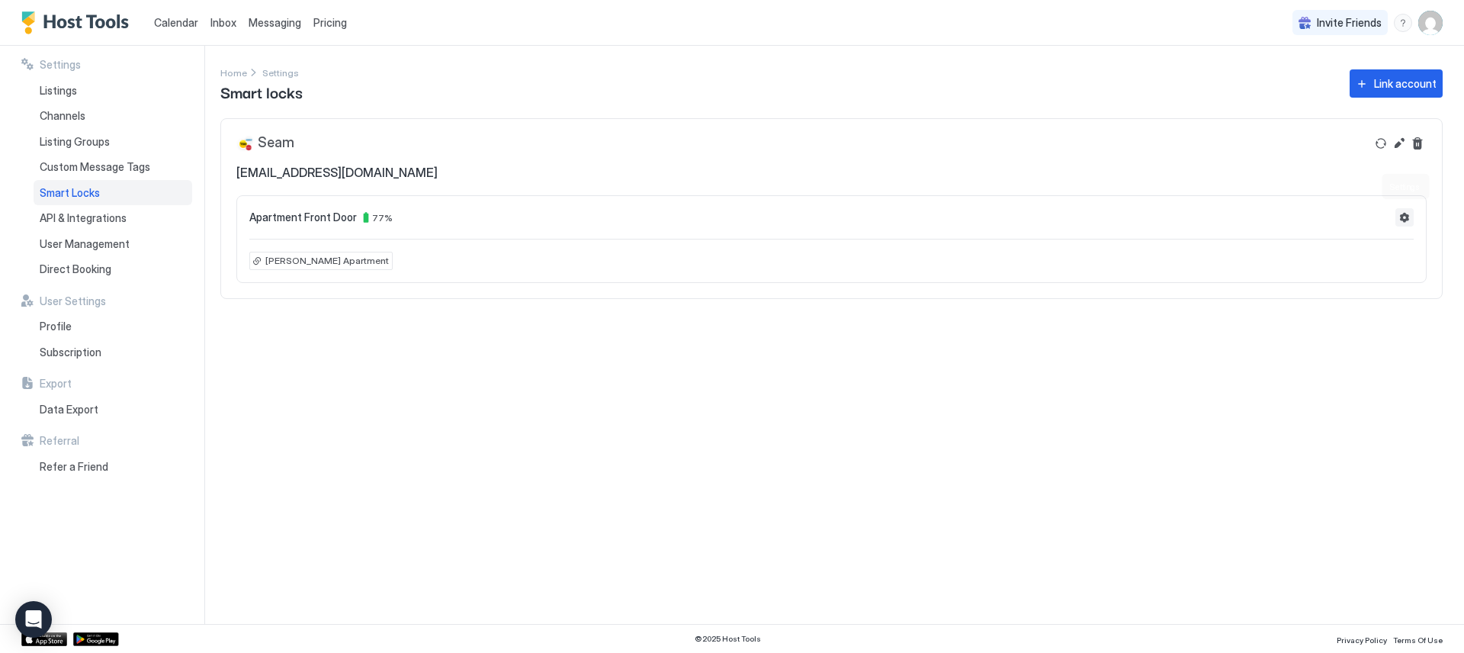
click at [1399, 219] on button "Settings" at bounding box center [1404, 217] width 18 height 18
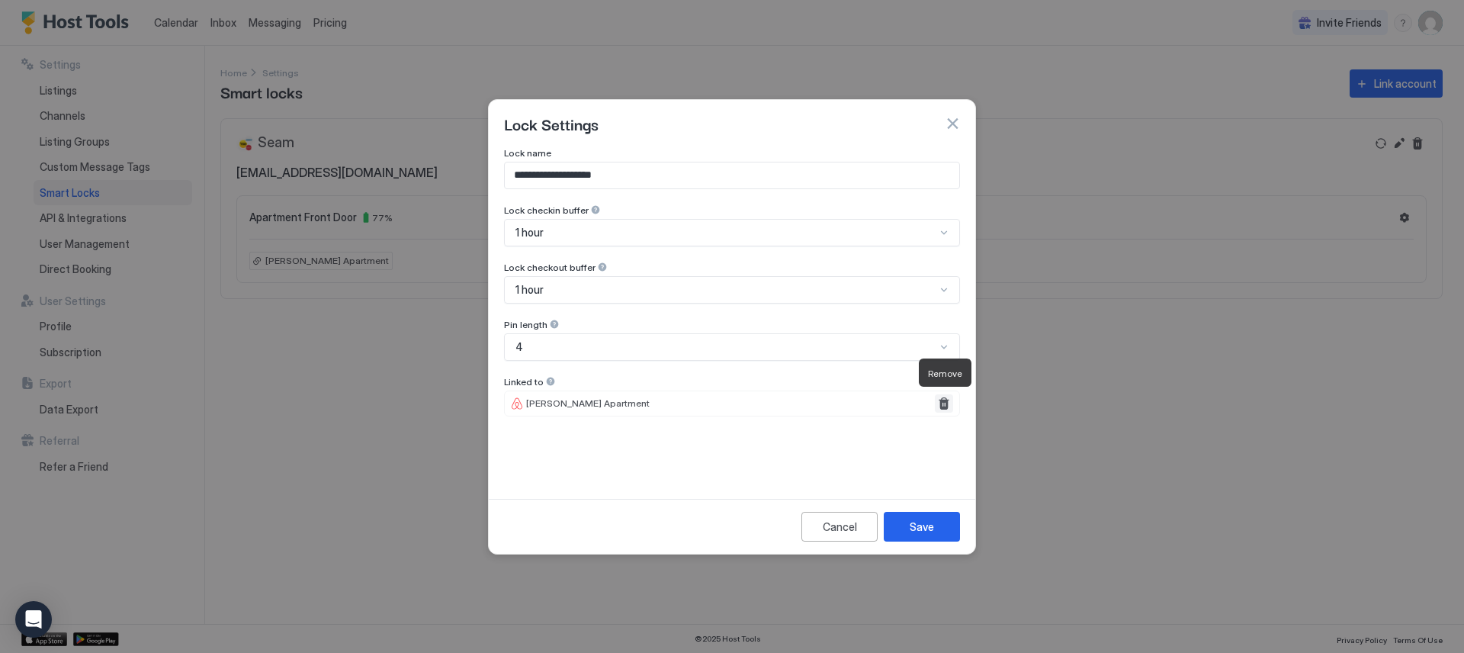
click at [949, 406] on button "Remove" at bounding box center [944, 403] width 18 height 18
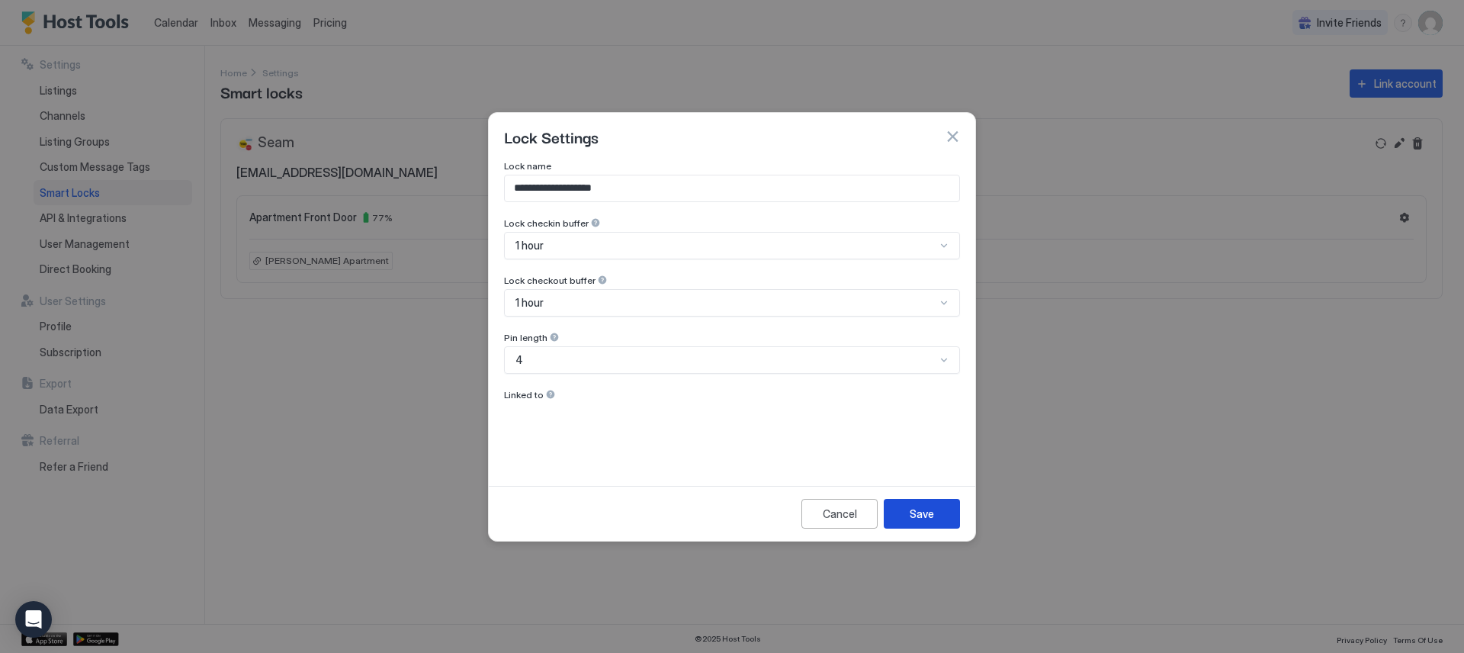
click at [932, 515] on div "Save" at bounding box center [922, 514] width 24 height 16
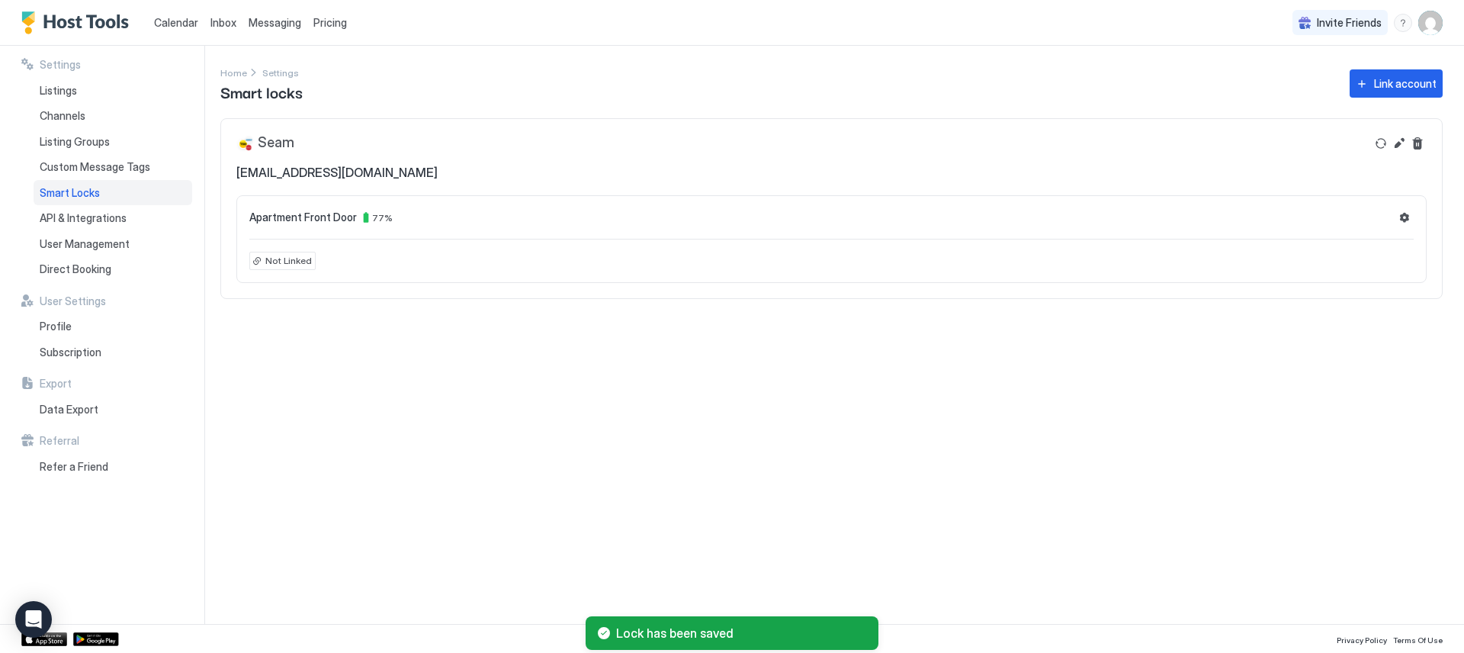
click at [682, 368] on div "Settings Home Settings Smart locks Link account Seam geallen3106@gmail.com Apar…" at bounding box center [842, 335] width 1244 height 578
click at [294, 262] on span "Not Linked" at bounding box center [288, 261] width 47 height 14
click at [1403, 216] on button "Settings" at bounding box center [1404, 217] width 18 height 18
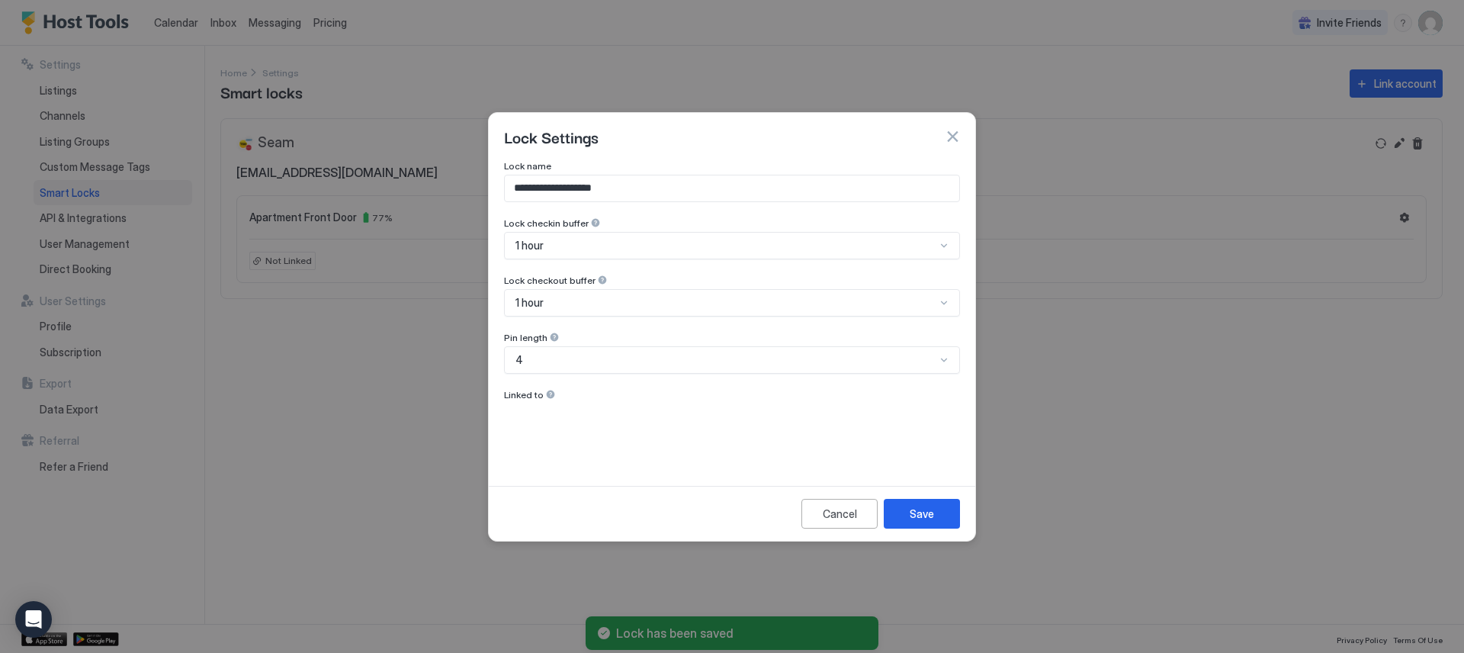
click at [528, 172] on span "Linked to" at bounding box center [527, 165] width 47 height 11
click at [904, 517] on button "Save" at bounding box center [922, 514] width 76 height 30
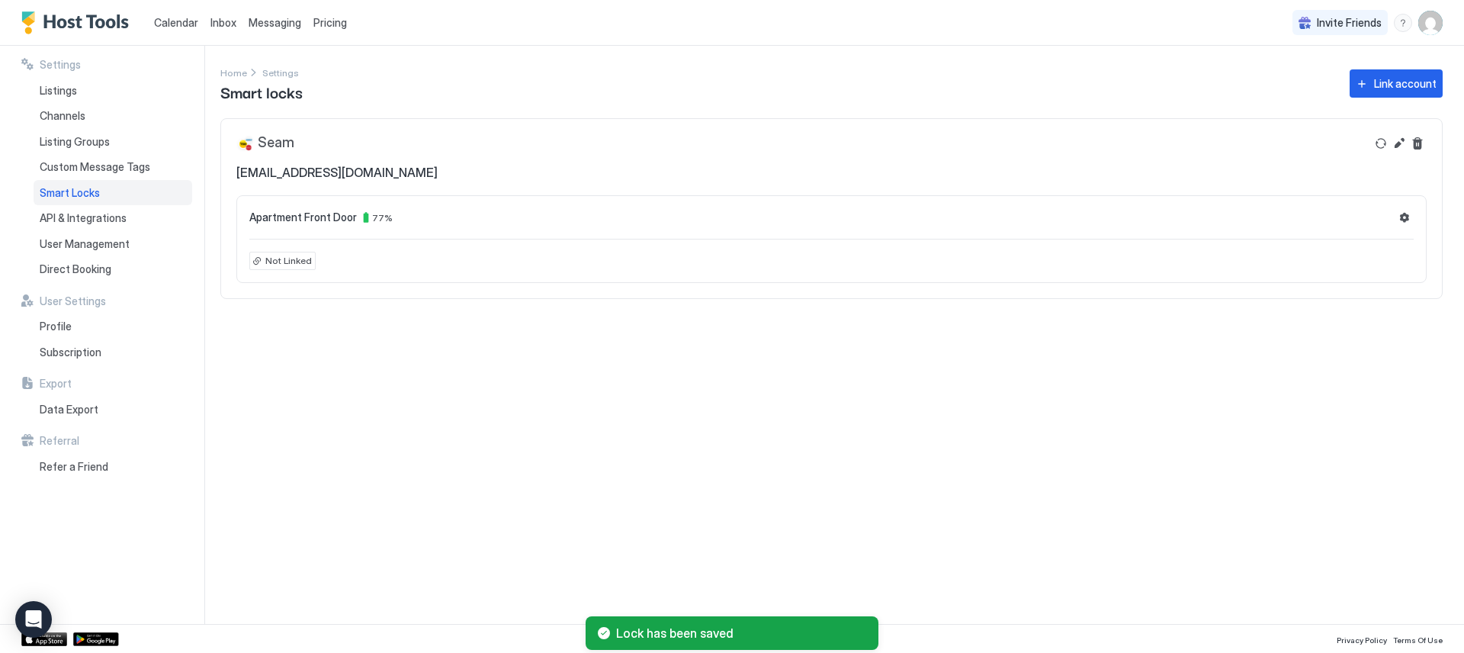
click at [281, 355] on div "Settings Home Settings Smart locks Link account Seam geallen3106@gmail.com Apar…" at bounding box center [842, 335] width 1244 height 578
click at [66, 88] on span "Listings" at bounding box center [58, 91] width 37 height 14
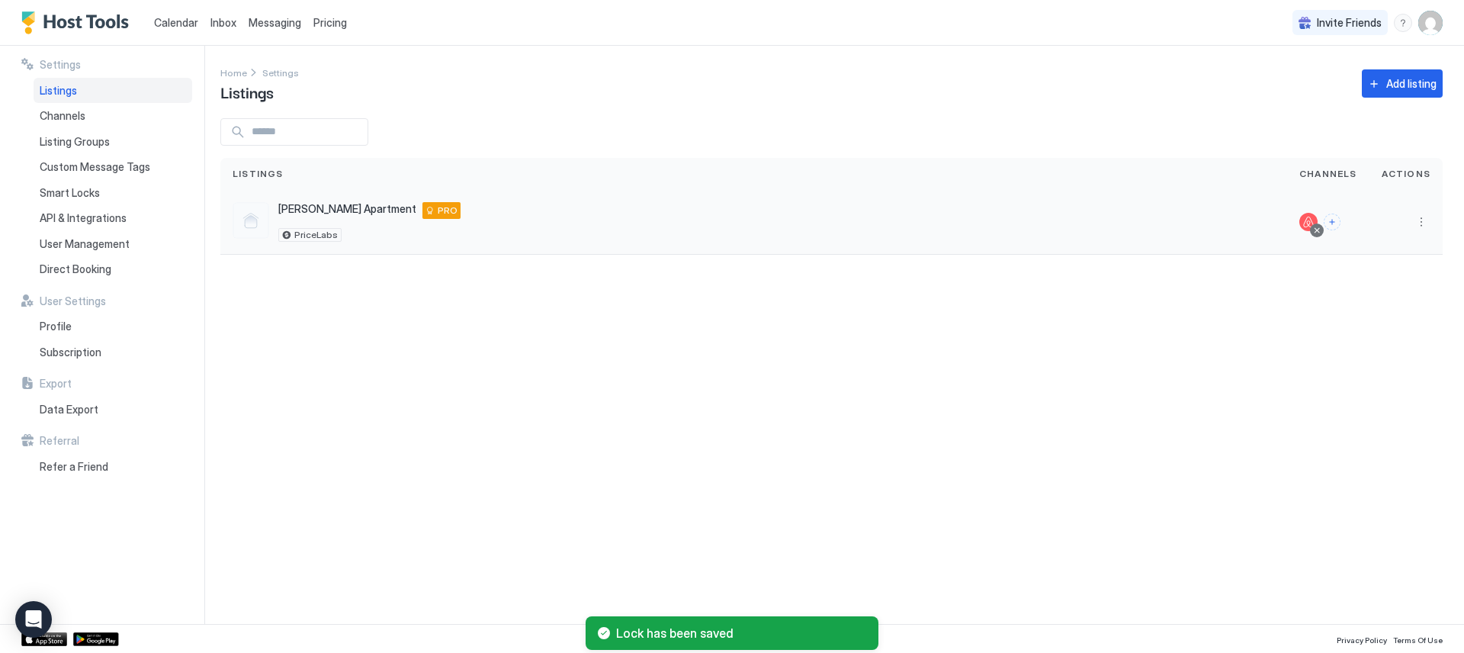
click at [456, 226] on div "Allen Apartment 1307 West 9th Street, Mesa, AZ 85201 US PRO PriceLabs" at bounding box center [754, 222] width 1042 height 40
click at [1341, 222] on button "Connect channels" at bounding box center [1332, 222] width 17 height 17
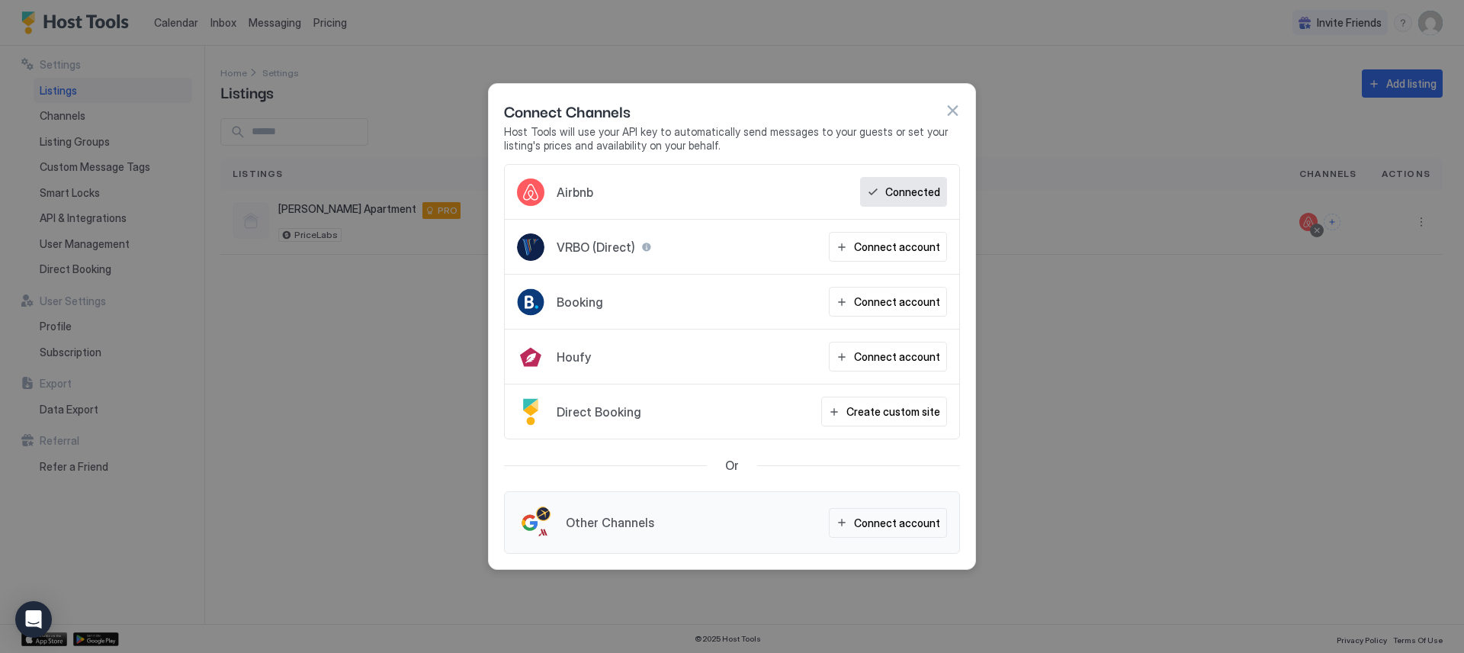
click at [1125, 351] on div at bounding box center [732, 326] width 1464 height 653
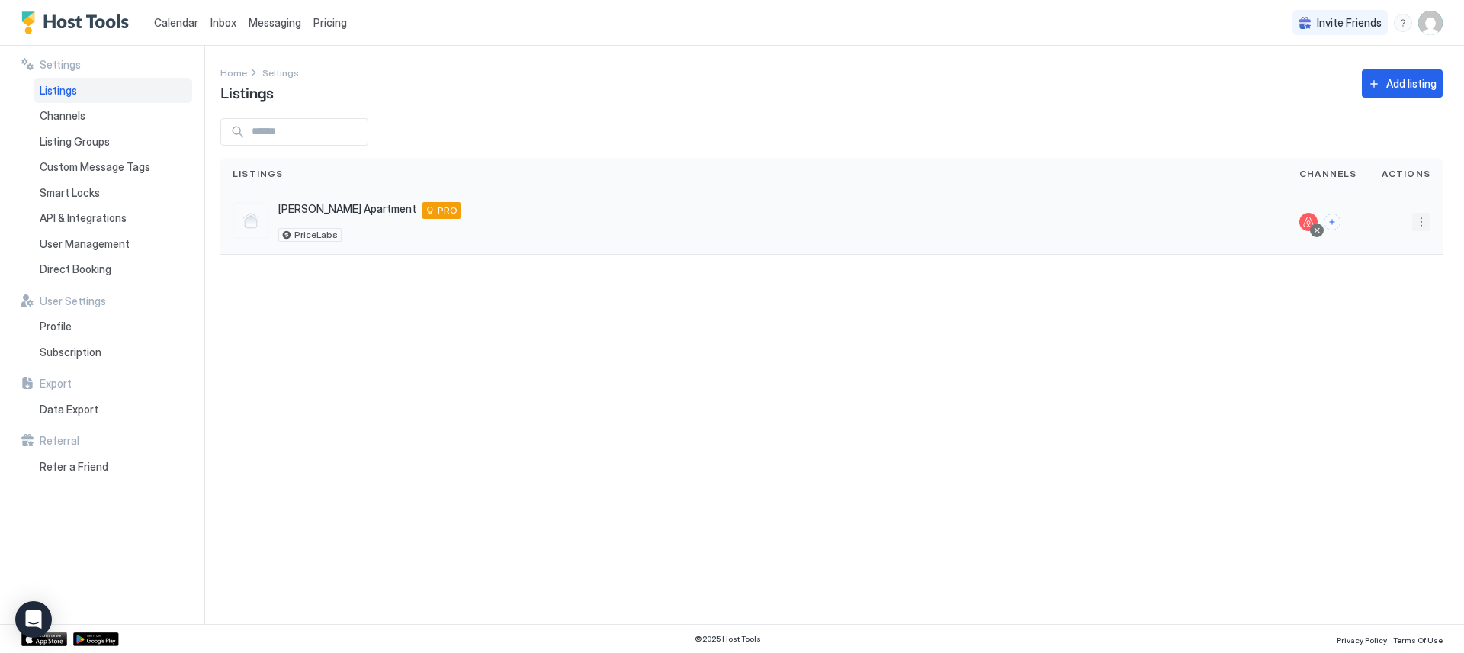
click at [1421, 221] on button "More options" at bounding box center [1421, 222] width 18 height 18
click at [1392, 339] on span "Airbnb Settings" at bounding box center [1385, 341] width 68 height 11
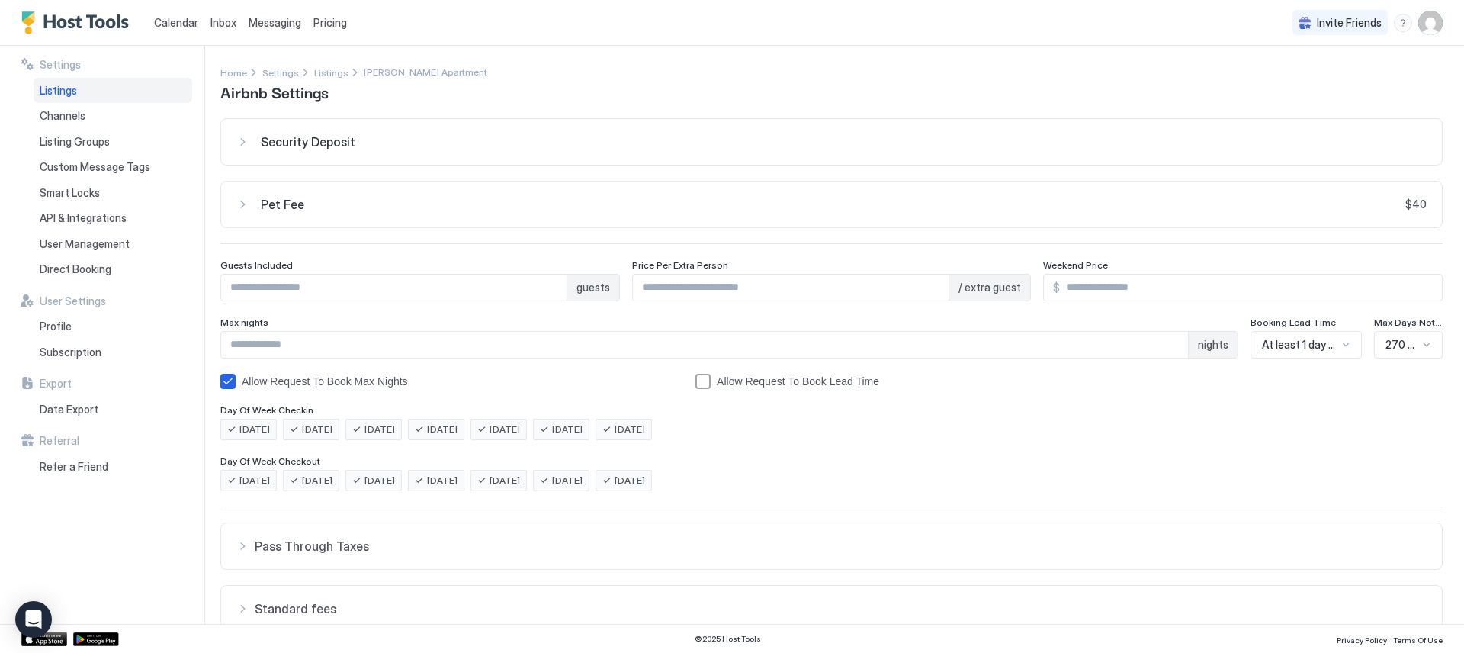
click at [266, 165] on button "Pet Fee $40" at bounding box center [831, 142] width 1221 height 46
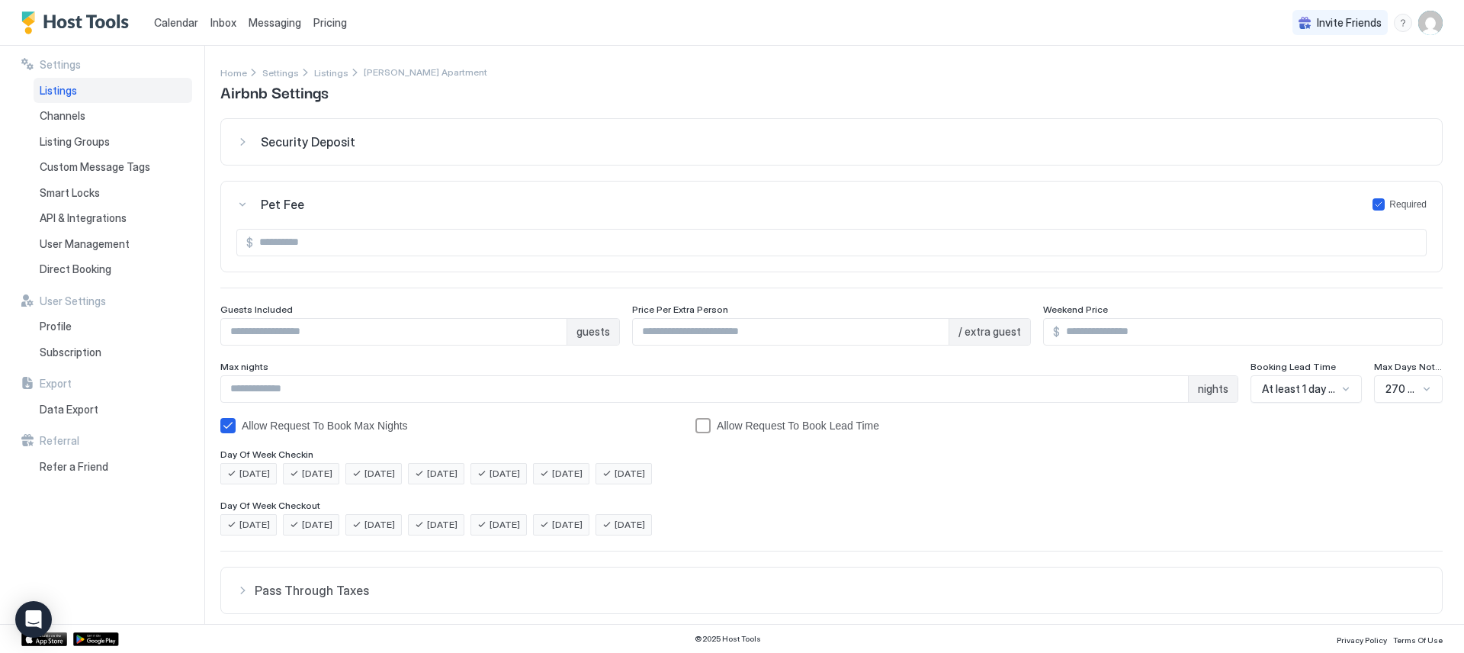
click at [266, 165] on button "Pet Fee Required" at bounding box center [831, 142] width 1221 height 46
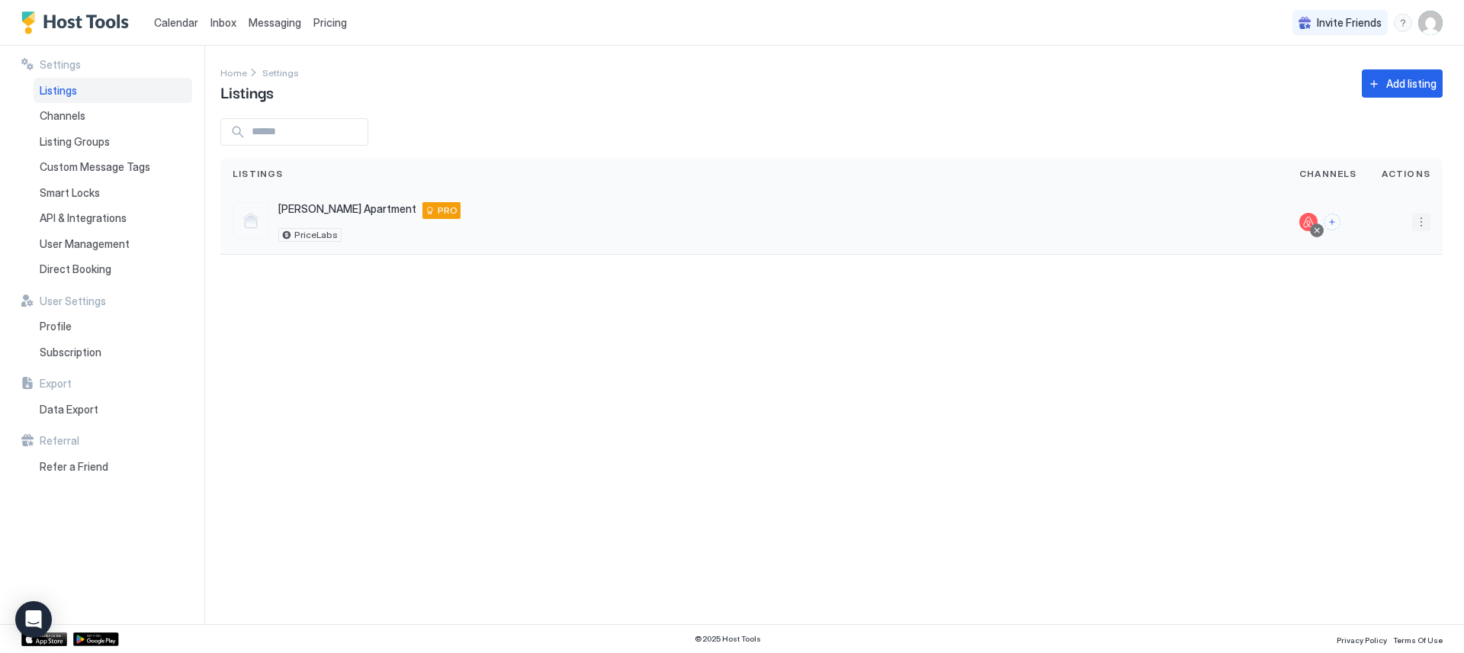
click at [1419, 216] on button "More options" at bounding box center [1421, 222] width 18 height 18
click at [1386, 313] on span "Connect Channel" at bounding box center [1390, 316] width 75 height 11
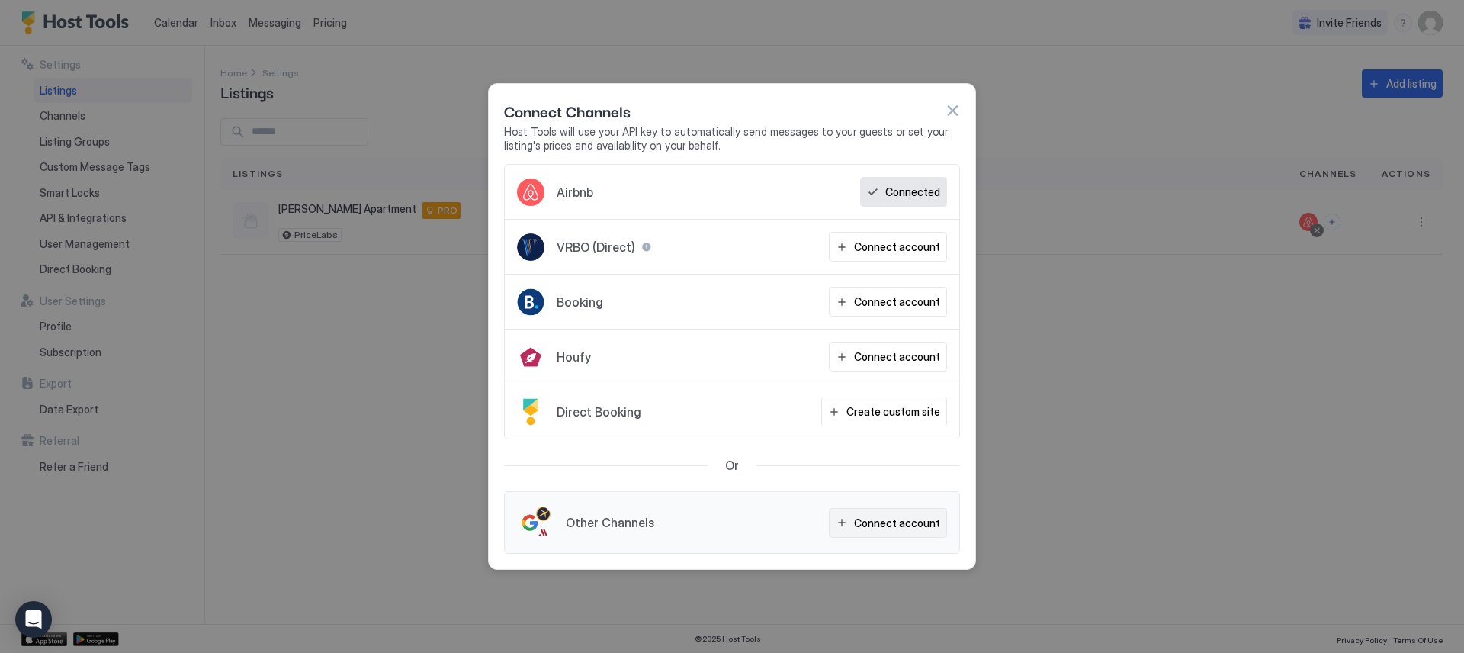
click at [881, 530] on button "Connect account" at bounding box center [888, 523] width 118 height 30
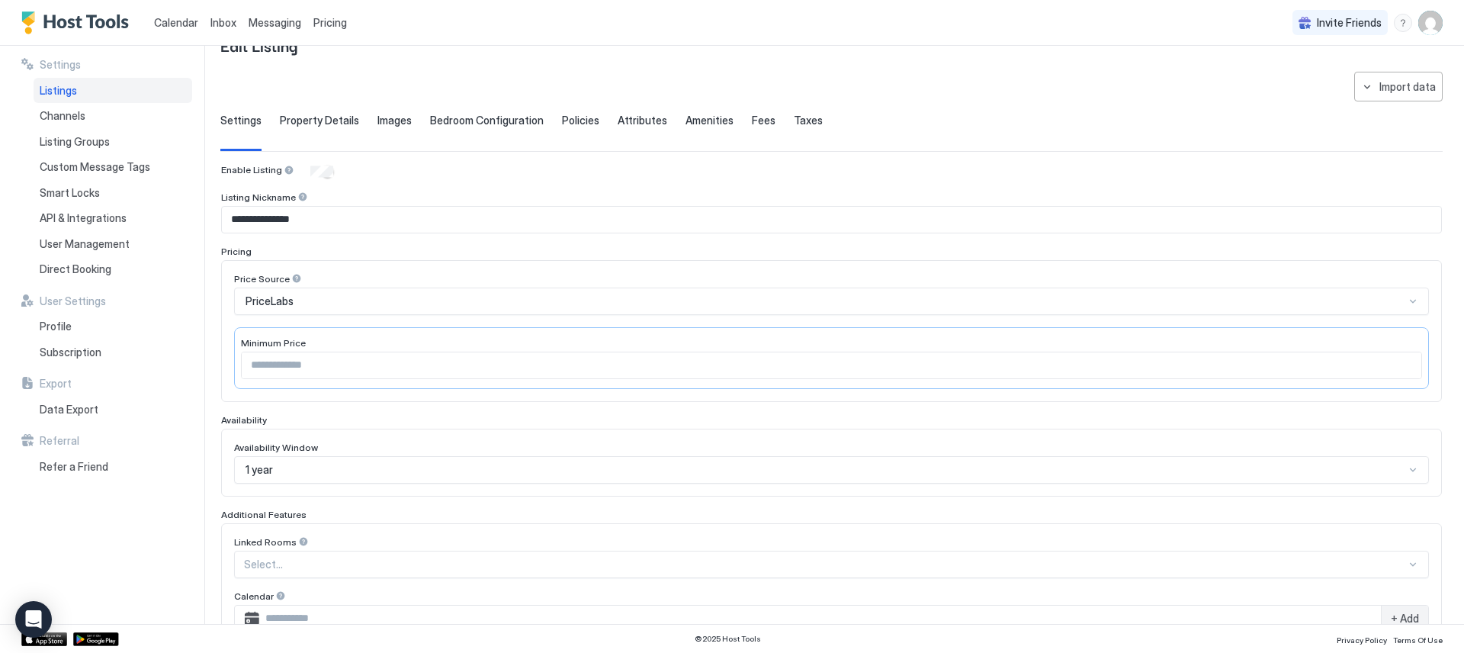
scroll to position [71, 0]
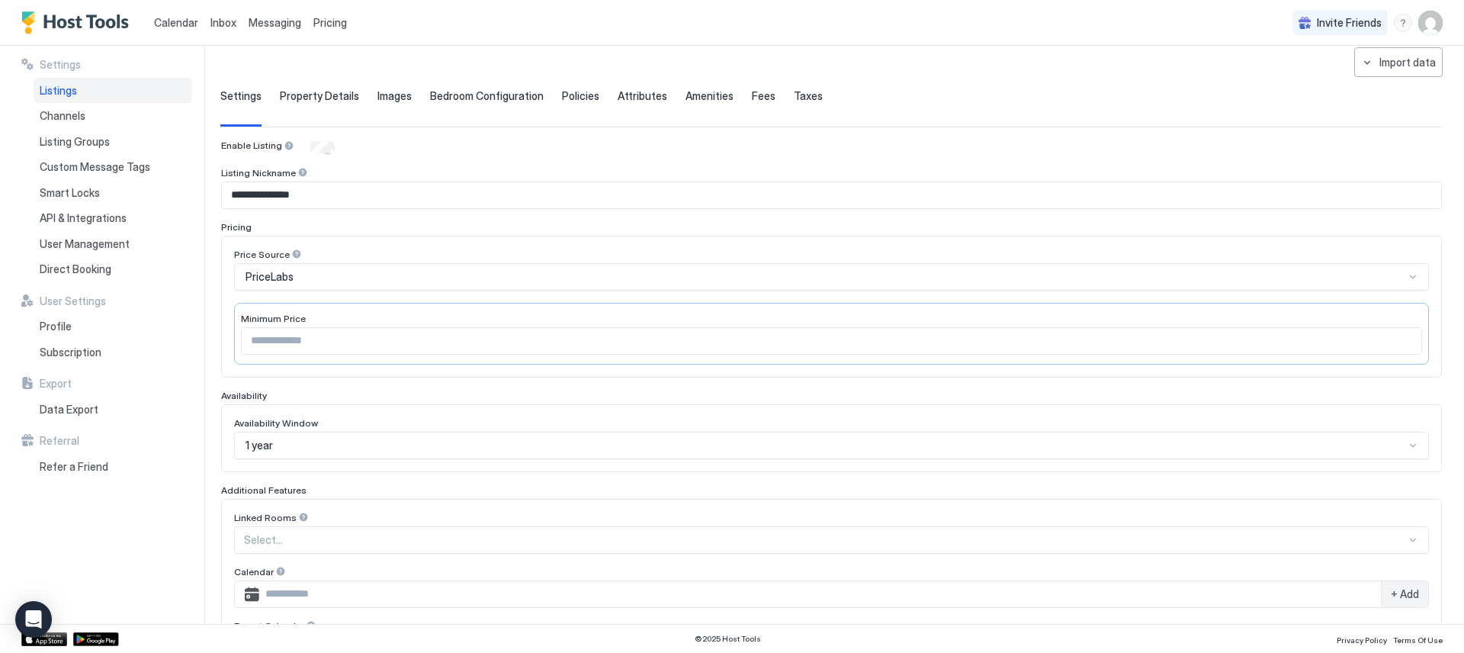
click at [797, 97] on span "Taxes" at bounding box center [808, 96] width 29 height 14
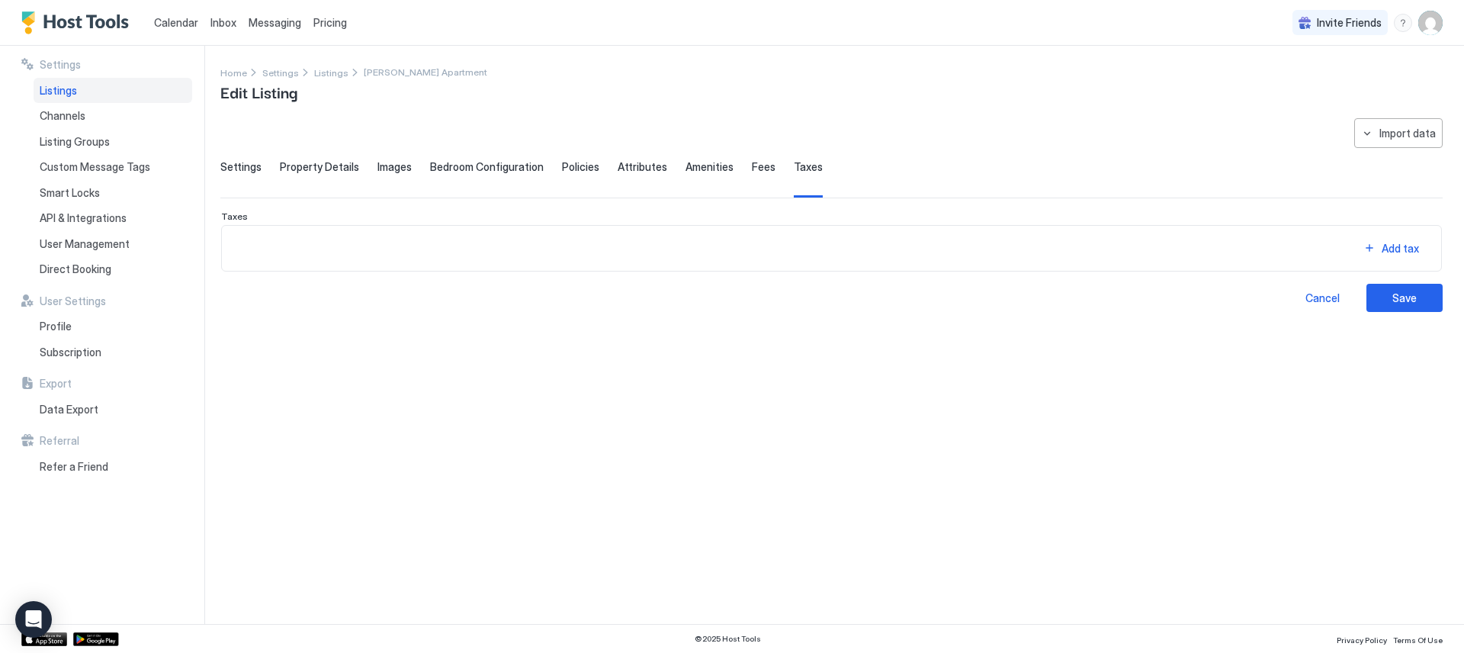
scroll to position [0, 0]
click at [236, 170] on span "Settings" at bounding box center [240, 167] width 41 height 14
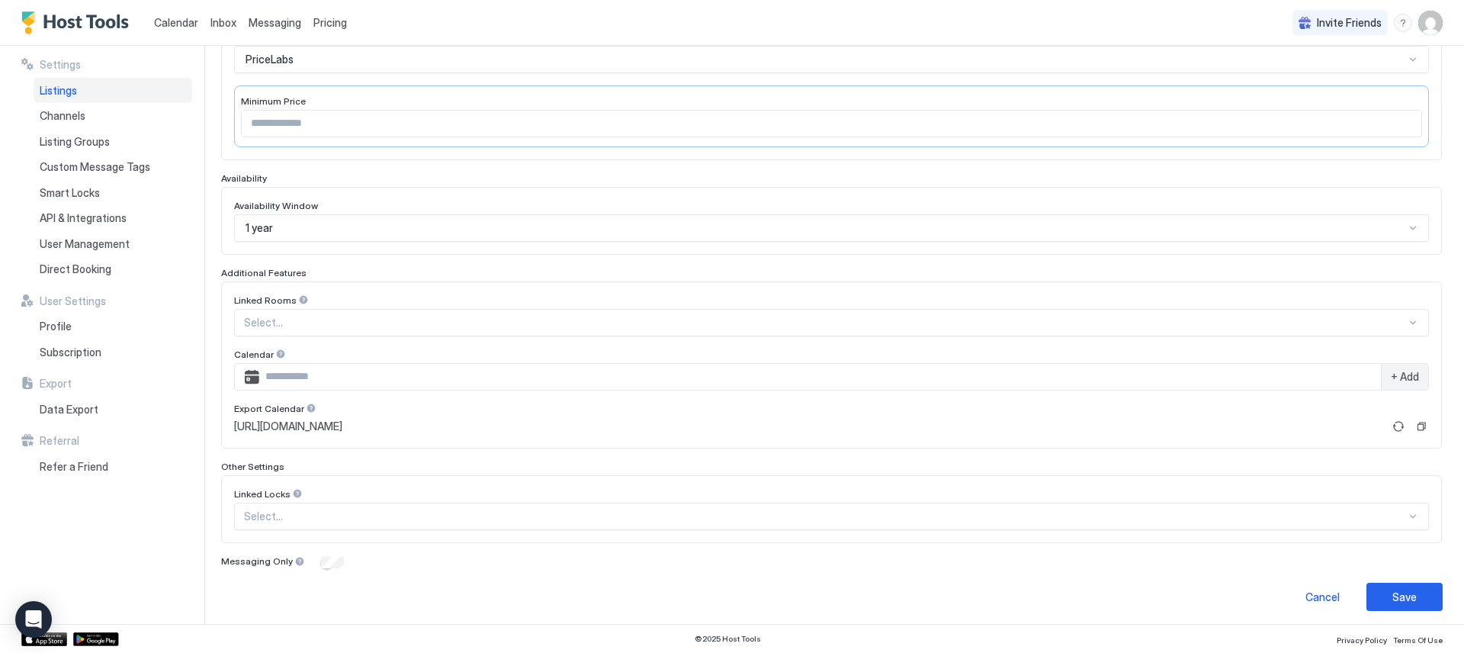
scroll to position [294, 0]
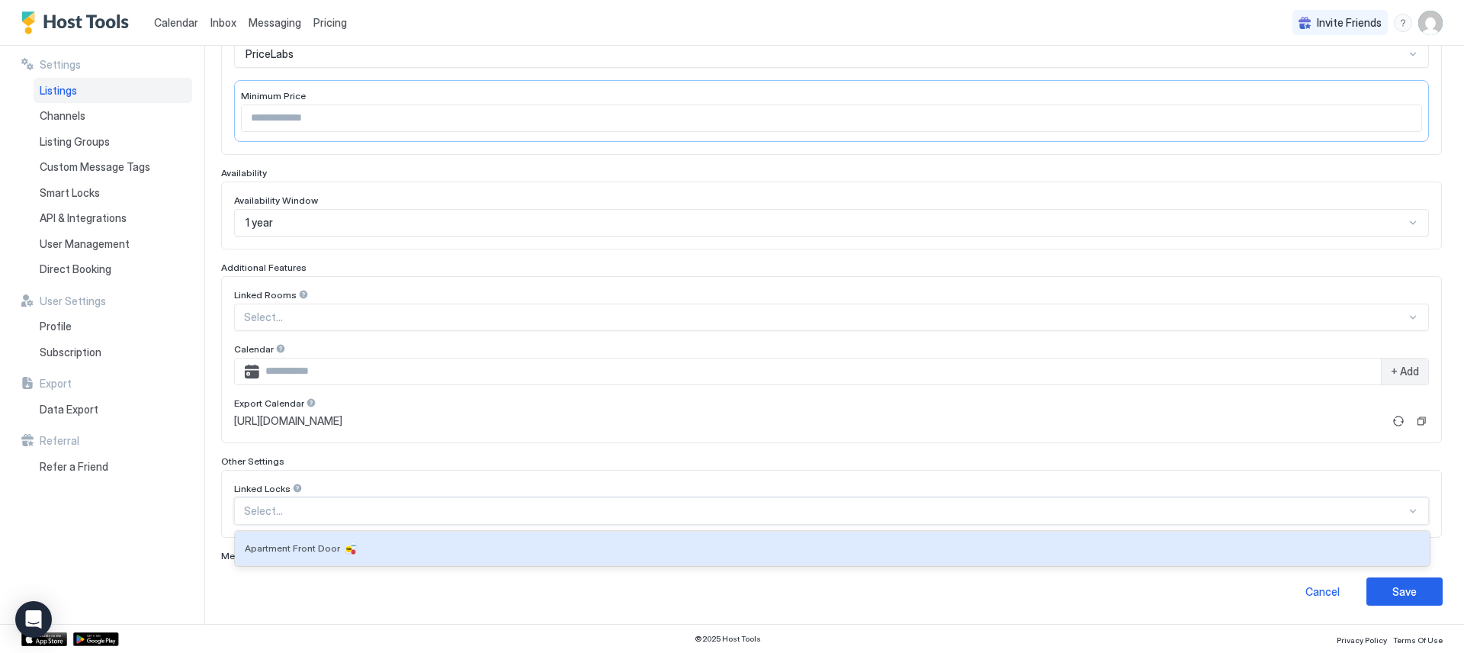
click at [342, 519] on div "Select..." at bounding box center [831, 510] width 1195 height 27
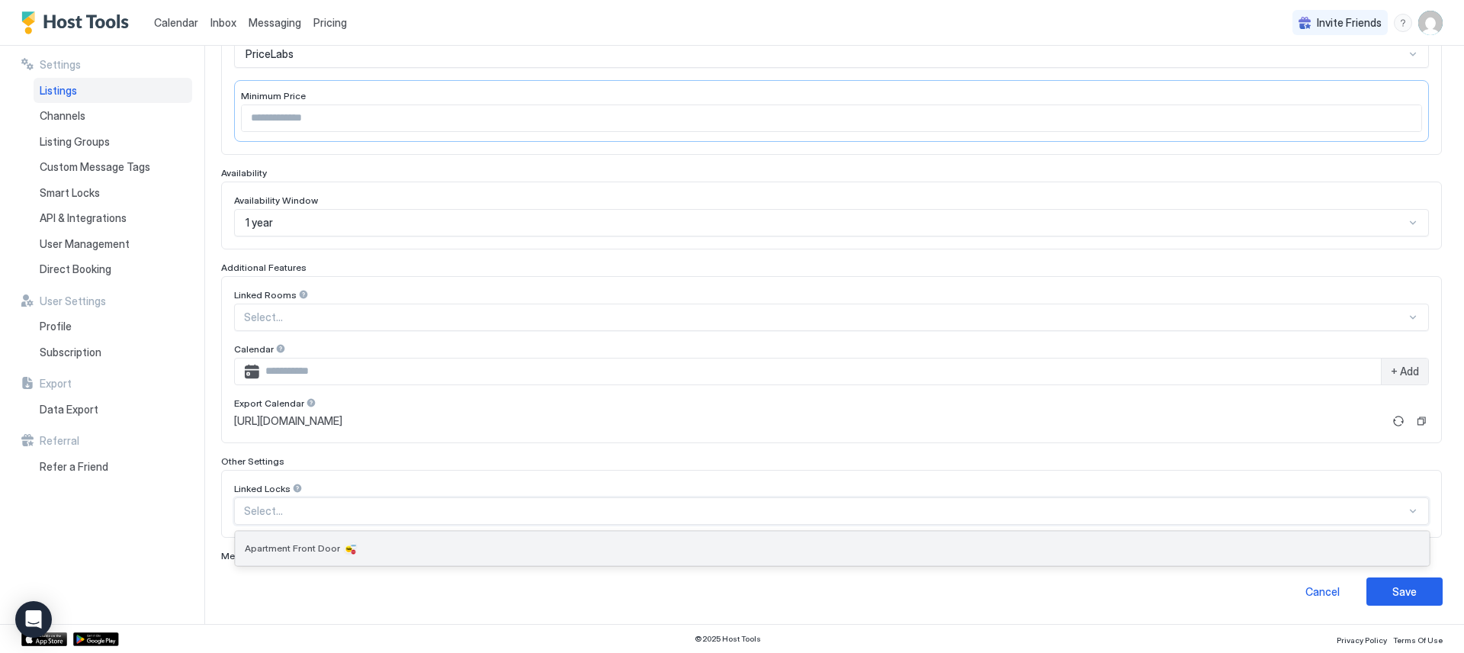
click at [323, 546] on span "Apartment Front Door" at bounding box center [292, 547] width 95 height 11
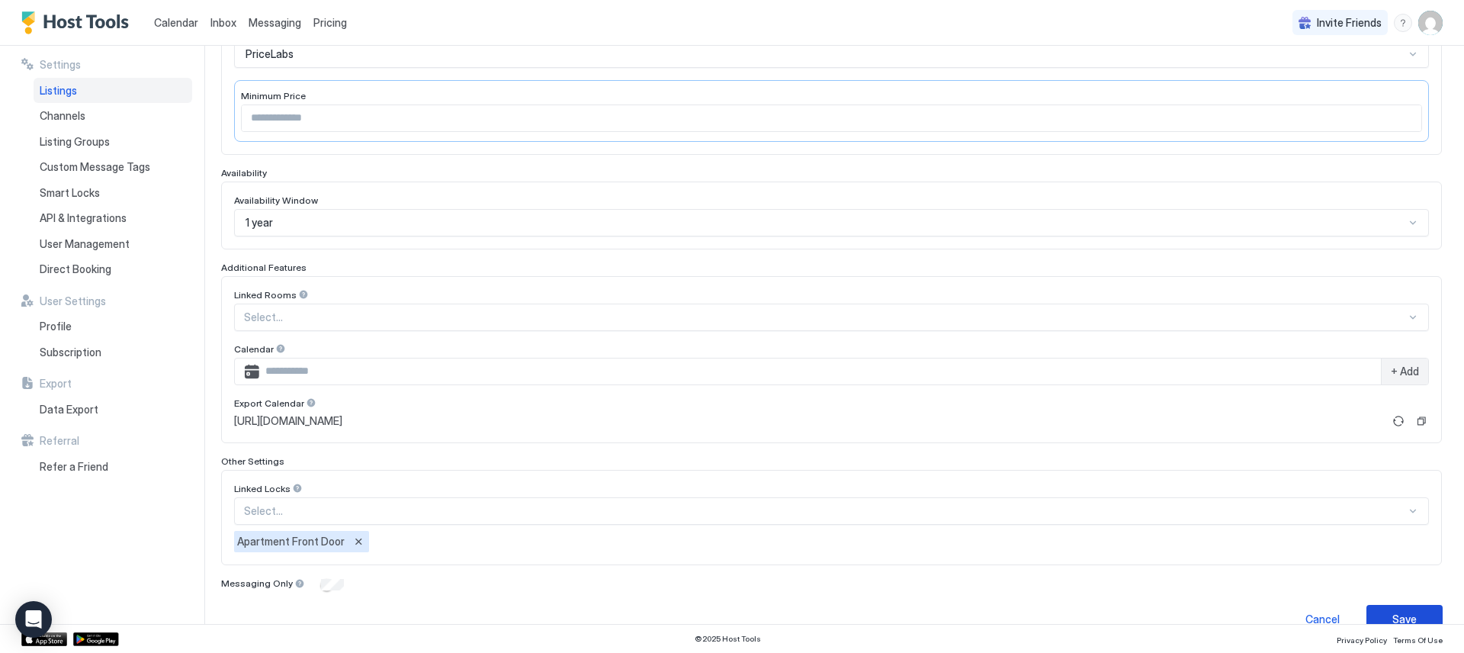
click at [1386, 607] on button "Save" at bounding box center [1404, 619] width 76 height 28
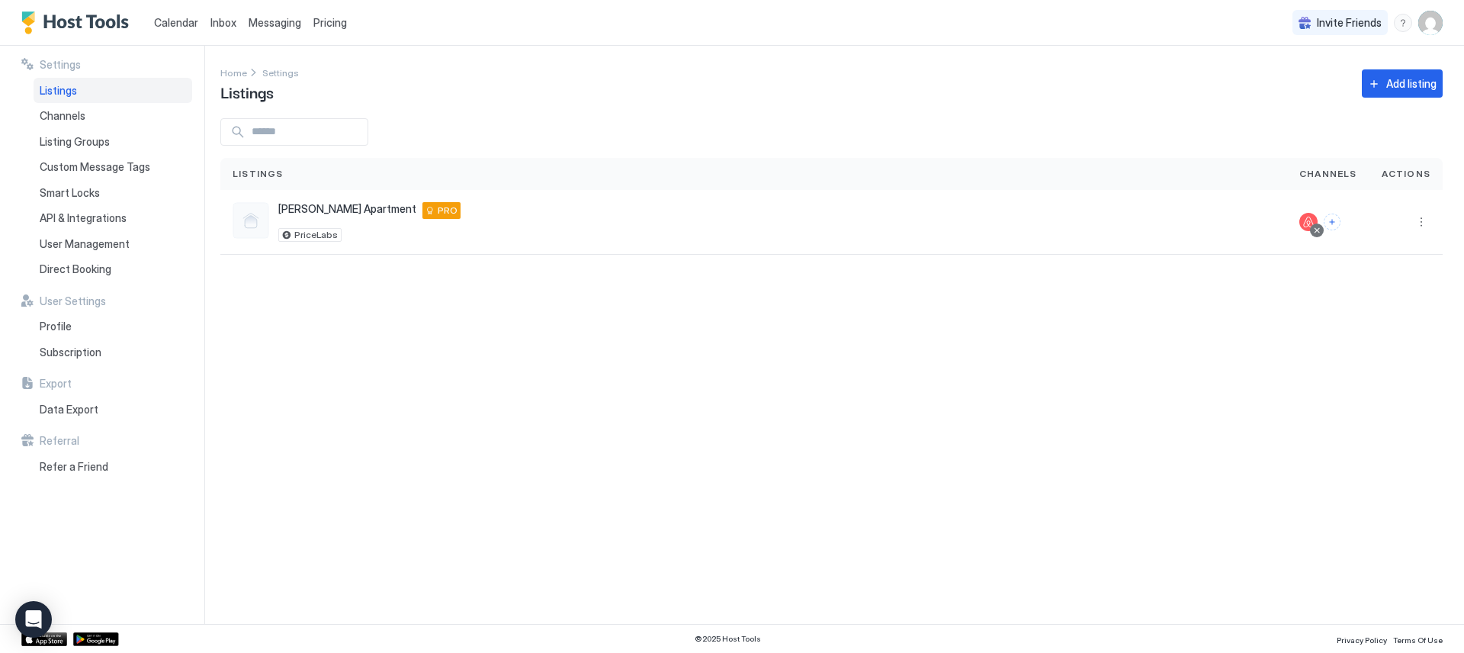
click at [679, 354] on div "Settings Home Settings Listings Add listing Listings Channels Actions Allen Apa…" at bounding box center [842, 335] width 1244 height 578
